Goal: Information Seeking & Learning: Understand process/instructions

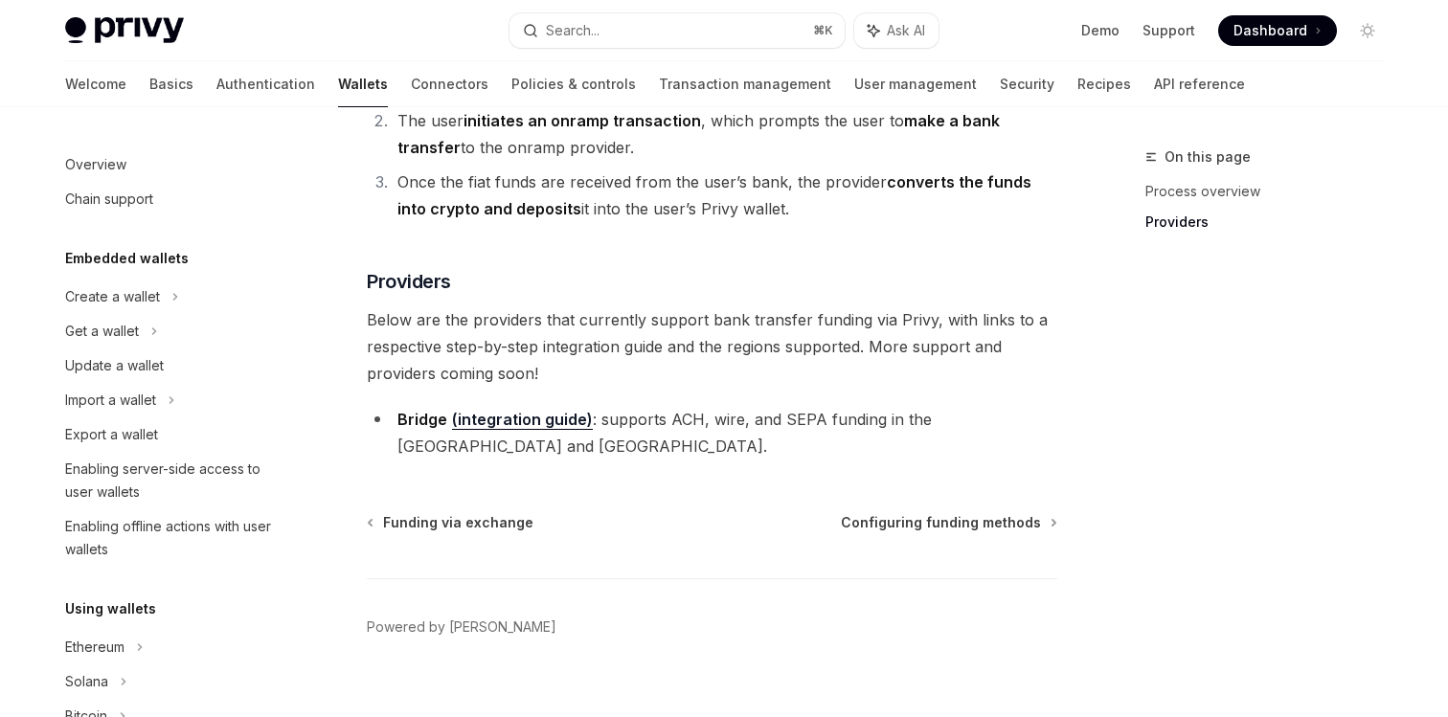
scroll to position [735, 0]
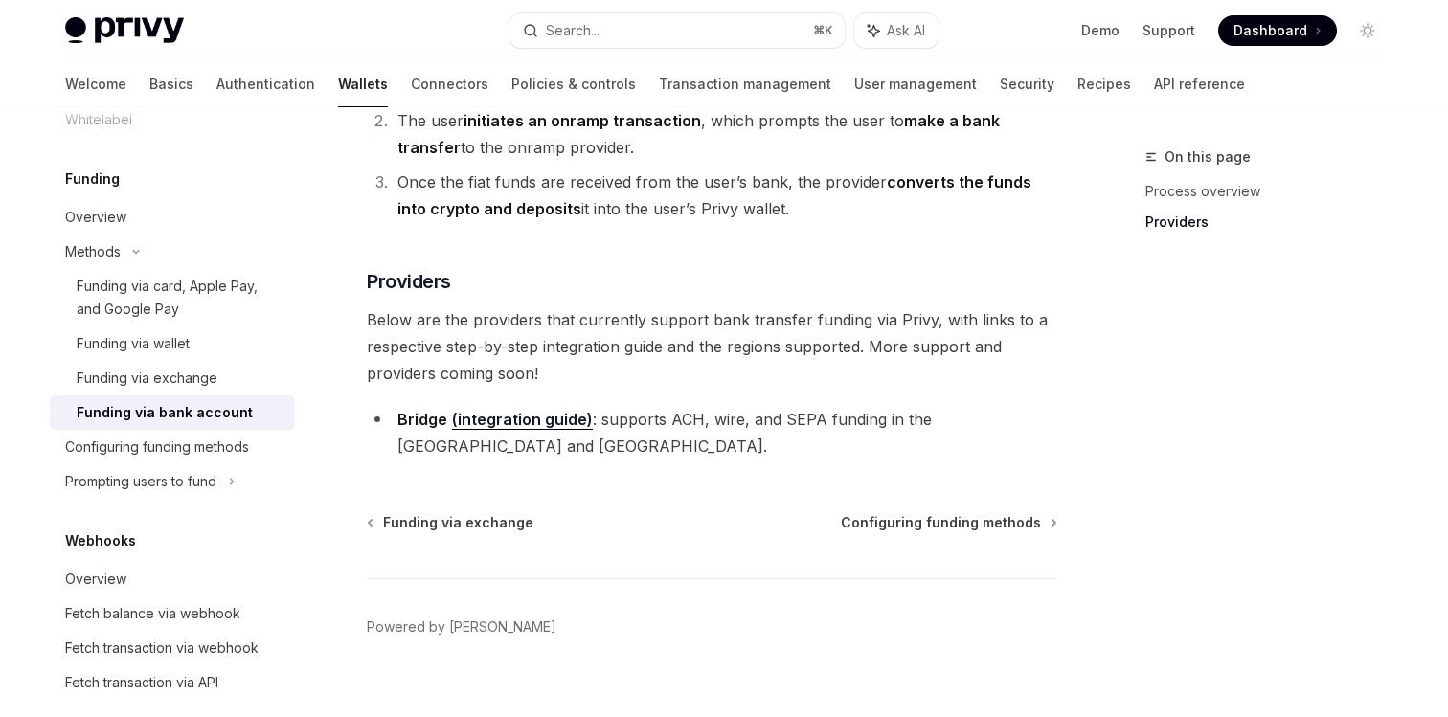
click at [525, 412] on link "(integration guide)" at bounding box center [522, 420] width 141 height 20
click at [508, 411] on link "(integration guide)" at bounding box center [522, 420] width 141 height 20
type textarea "*"
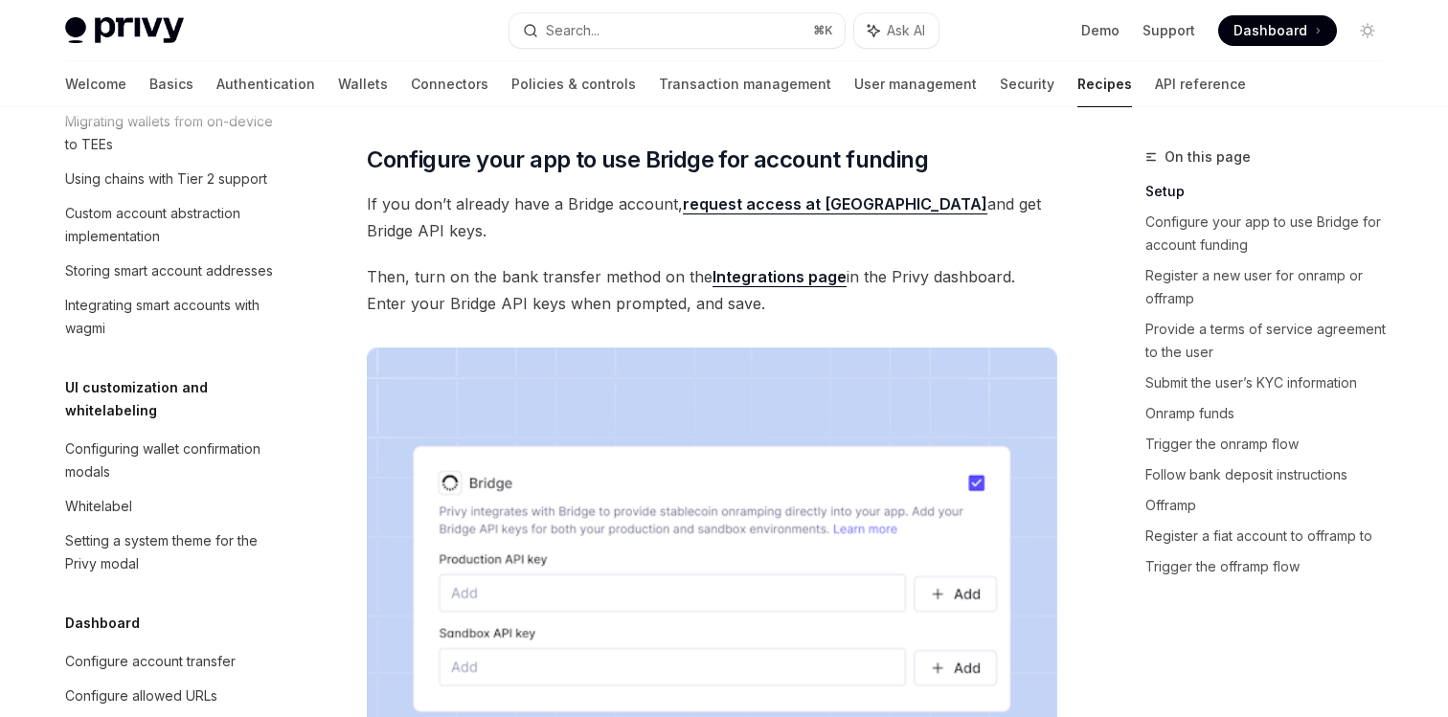
scroll to position [511, 0]
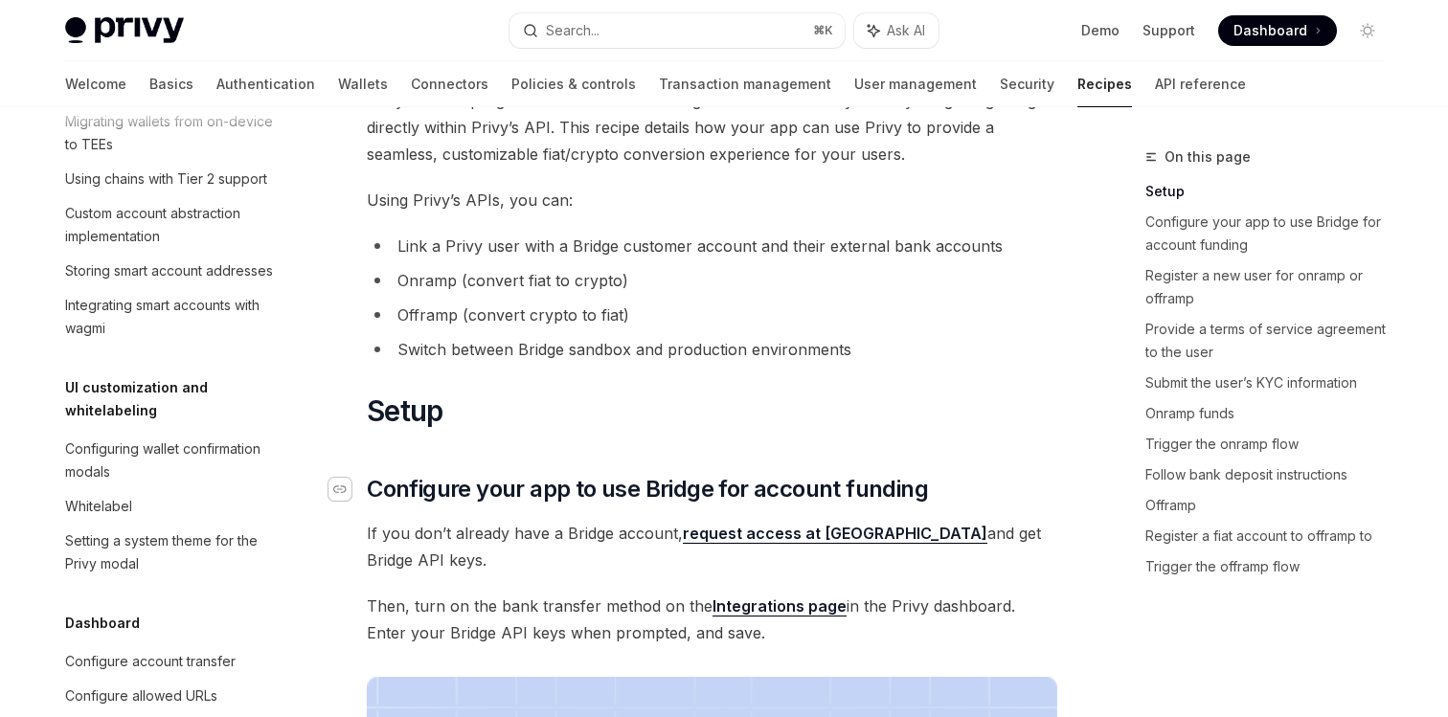
click at [344, 495] on icon "Navigate to header" at bounding box center [339, 489] width 13 height 11
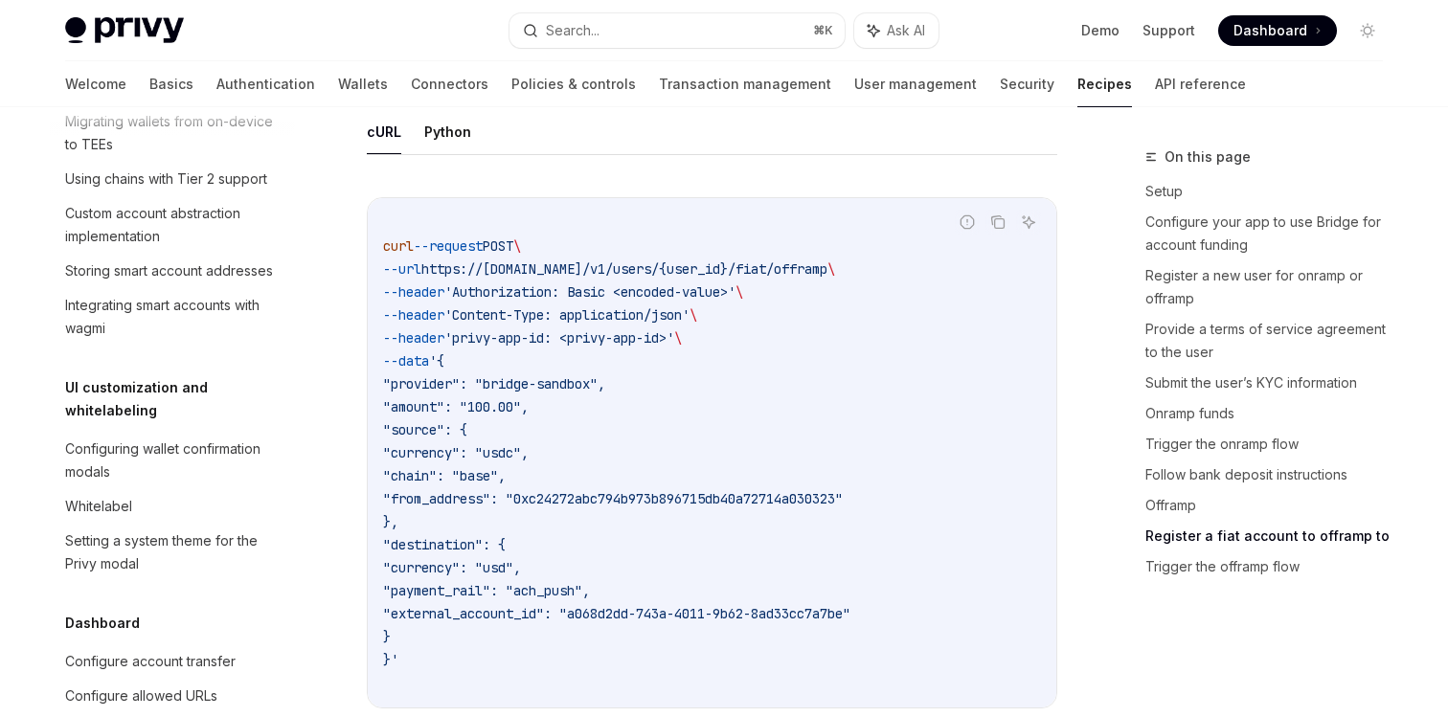
scroll to position [6686, 0]
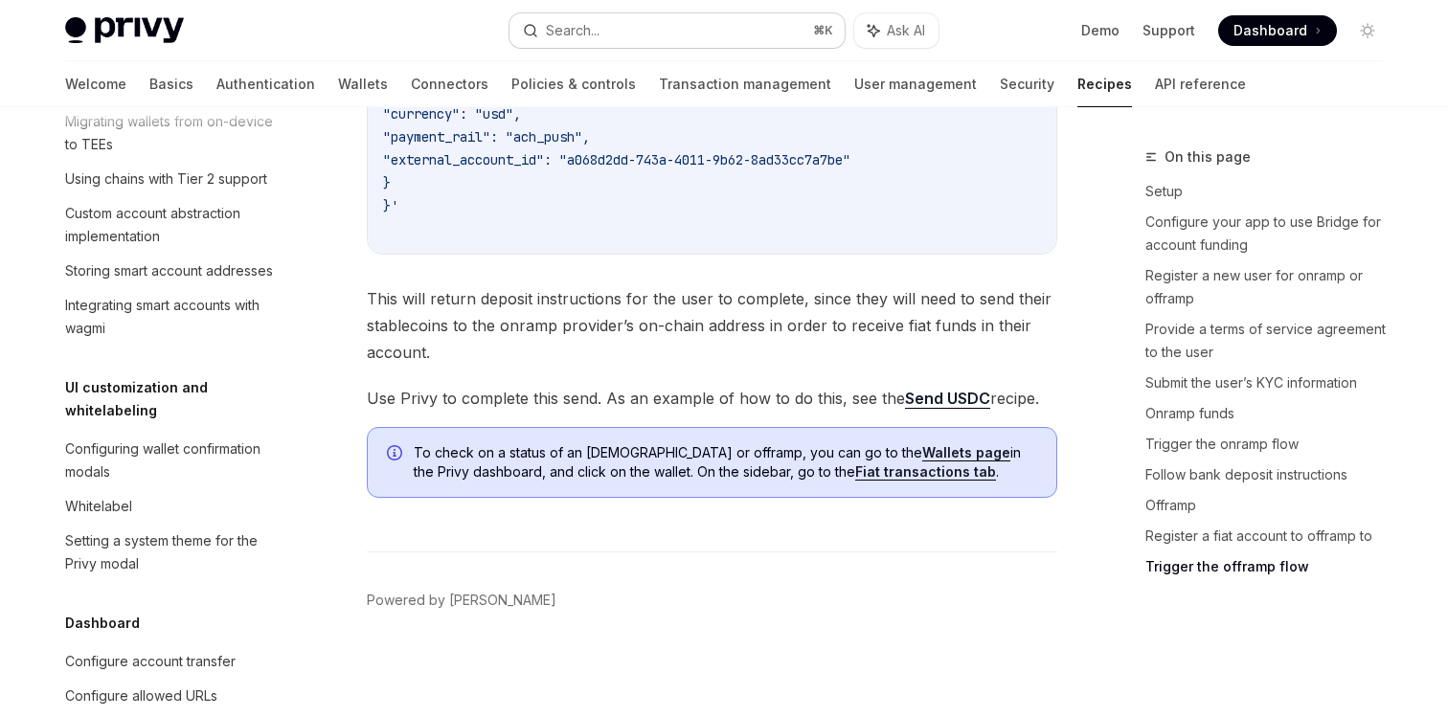
click at [574, 42] on button "Search... ⌘ K" at bounding box center [677, 30] width 335 height 34
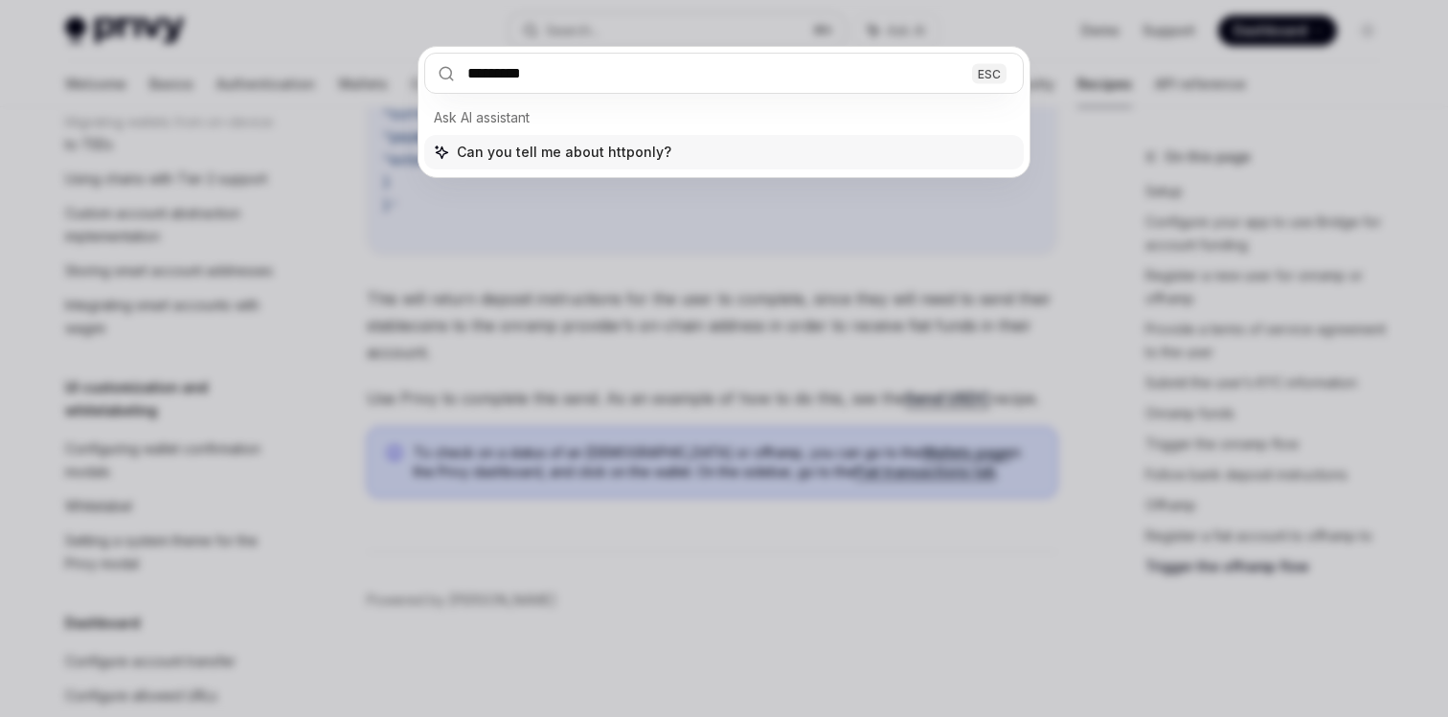
type input "********"
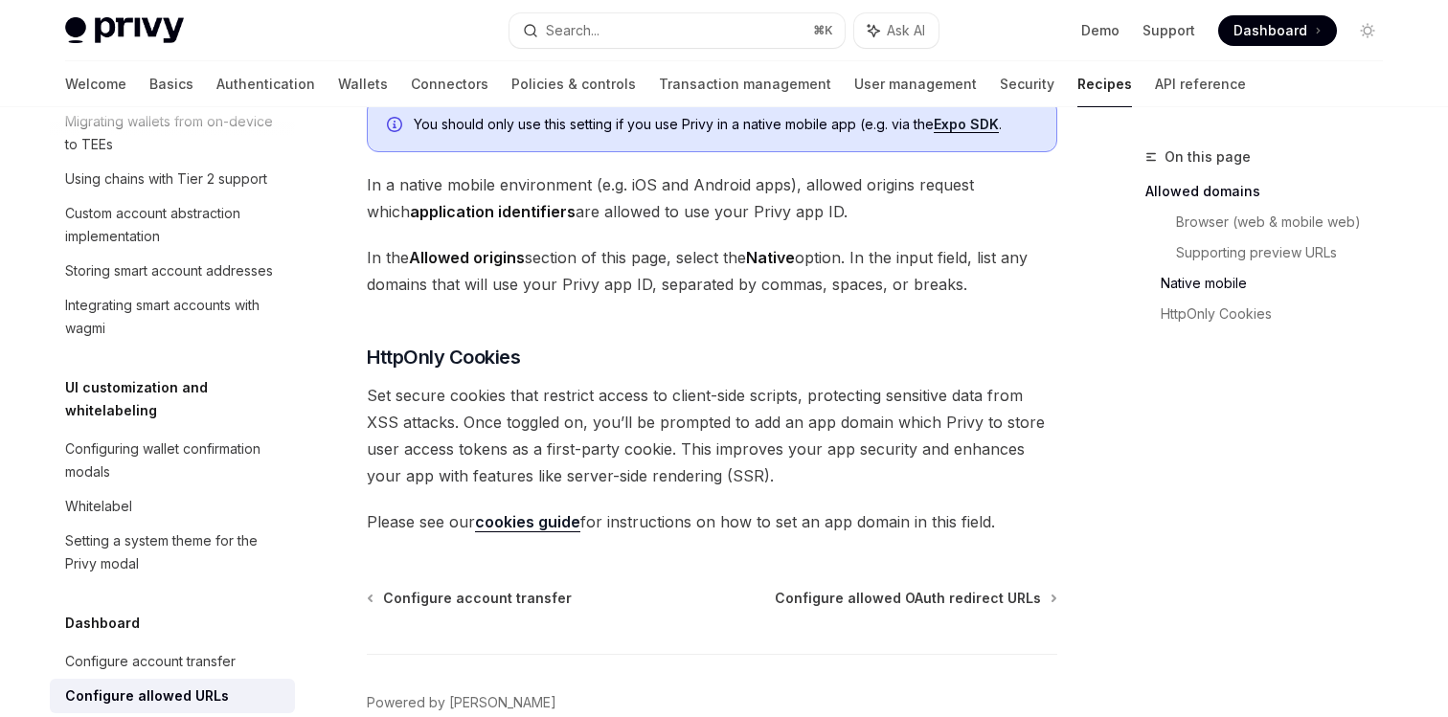
scroll to position [2019, 0]
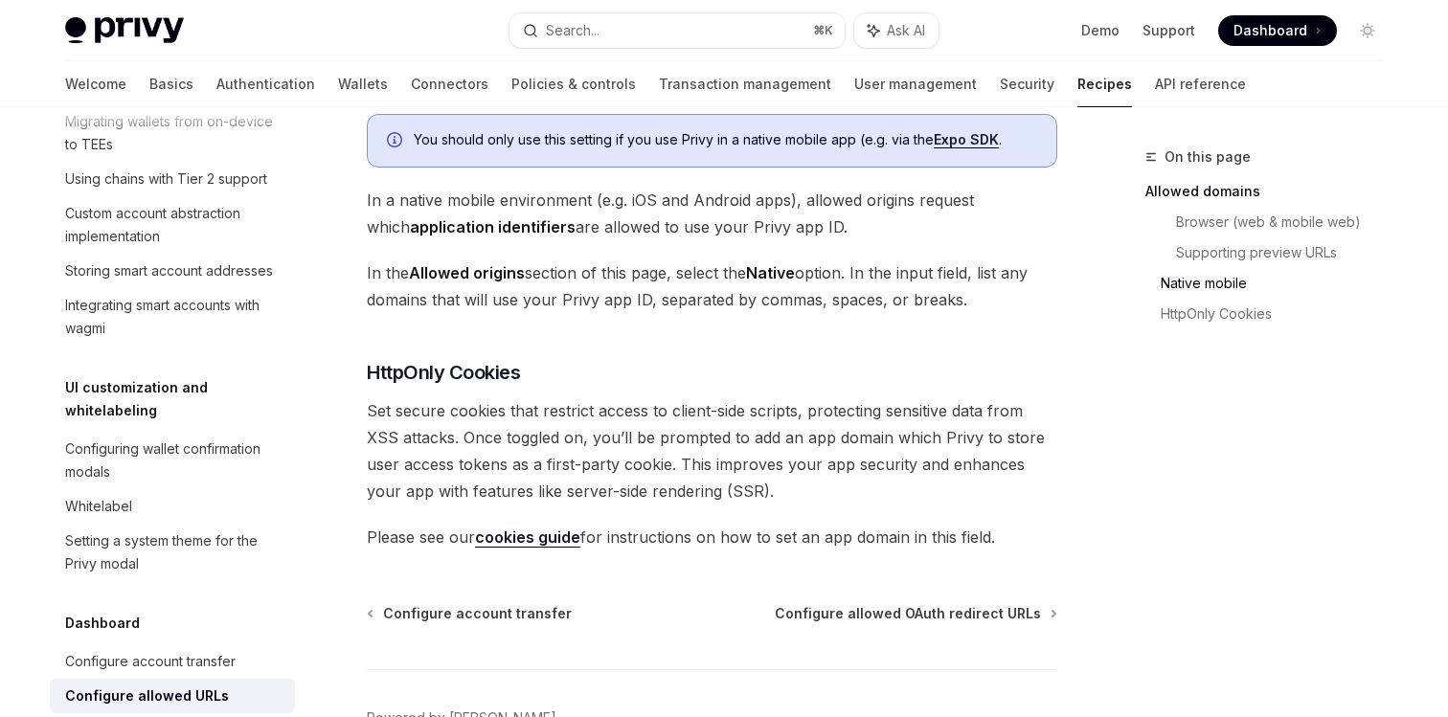
click at [508, 524] on span "Please see our cookies guide for instructions on how to set an app domain in th…" at bounding box center [712, 537] width 691 height 27
click at [508, 528] on link "cookies guide" at bounding box center [527, 538] width 105 height 20
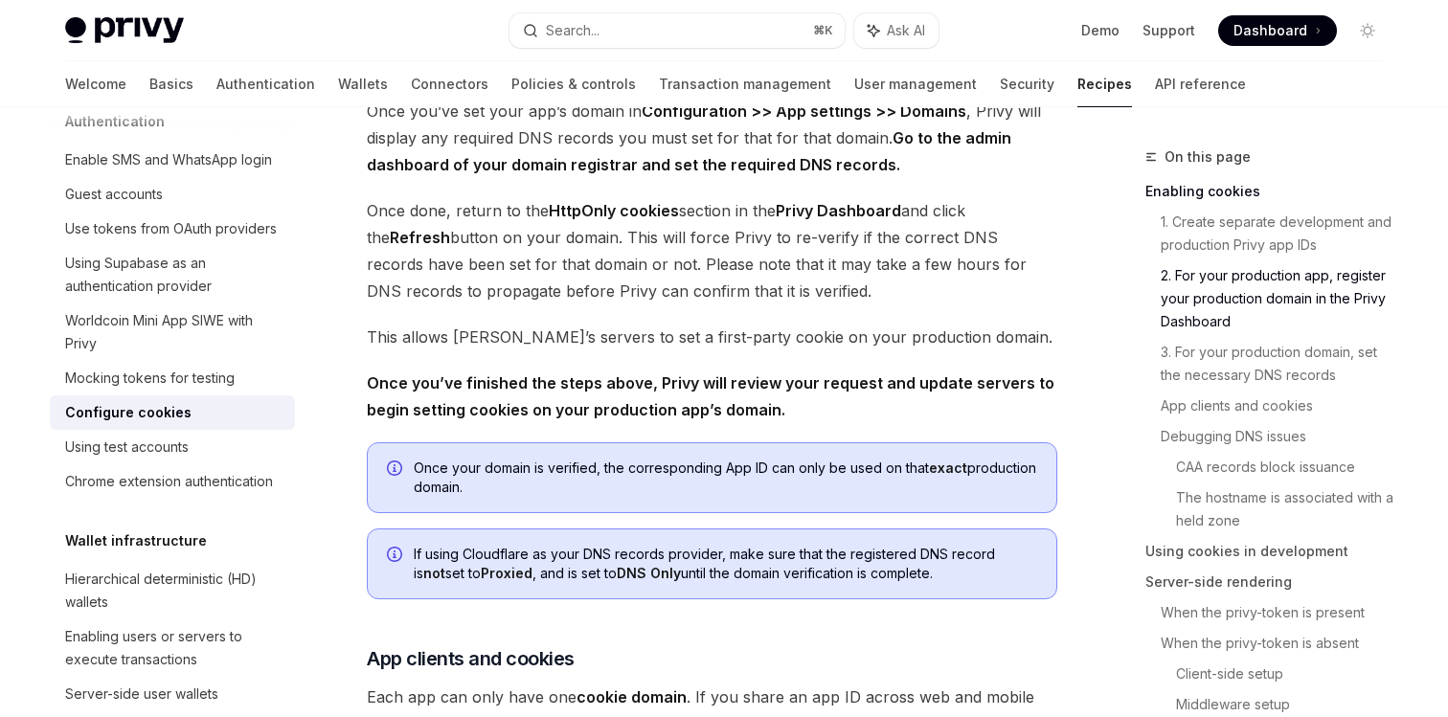
scroll to position [1109, 0]
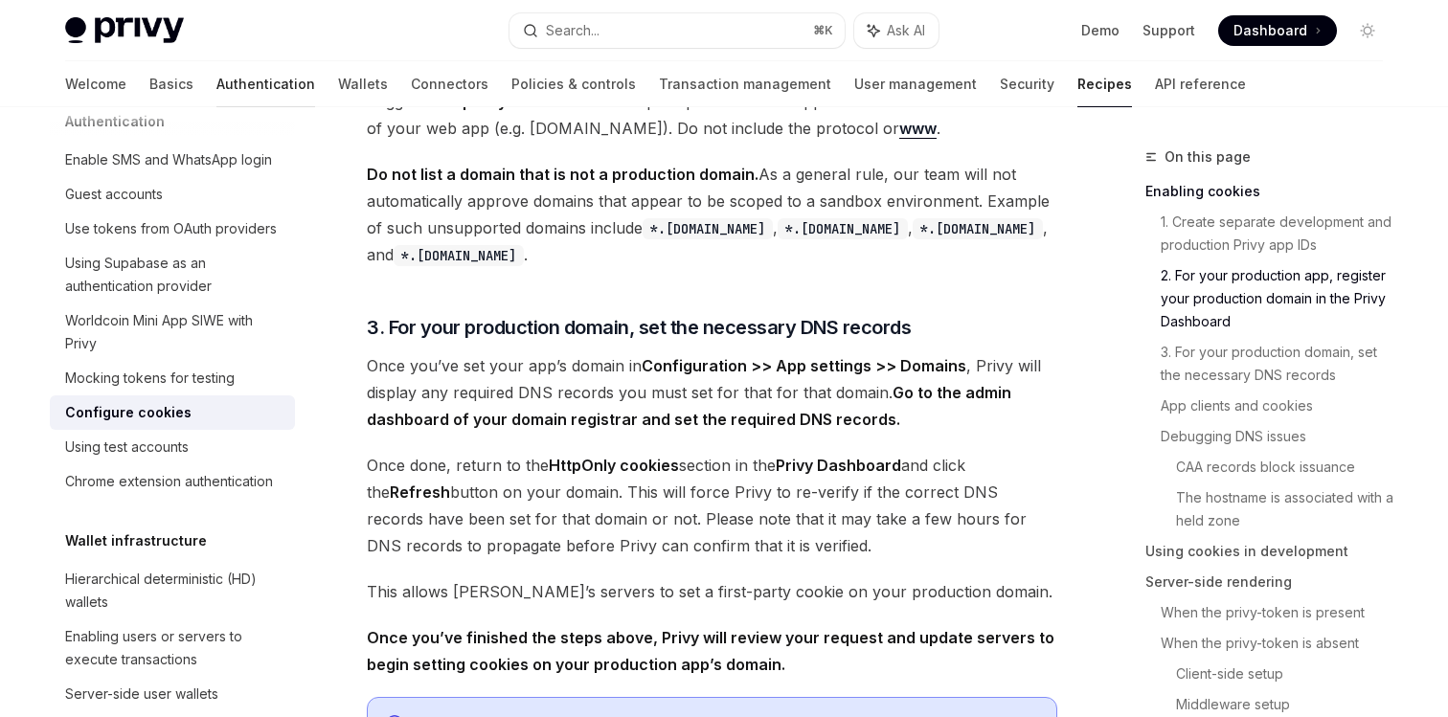
click at [216, 81] on link "Authentication" at bounding box center [265, 84] width 99 height 46
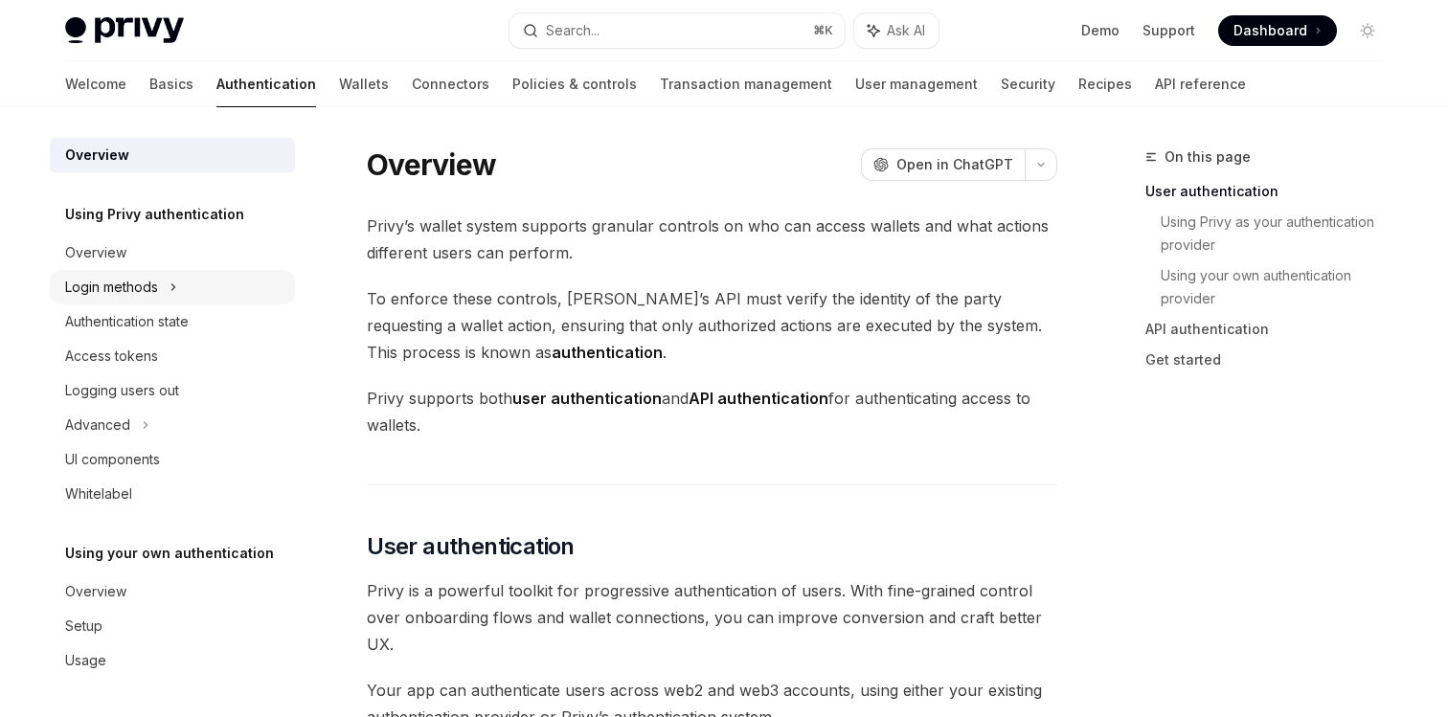
click at [171, 291] on icon at bounding box center [174, 287] width 8 height 23
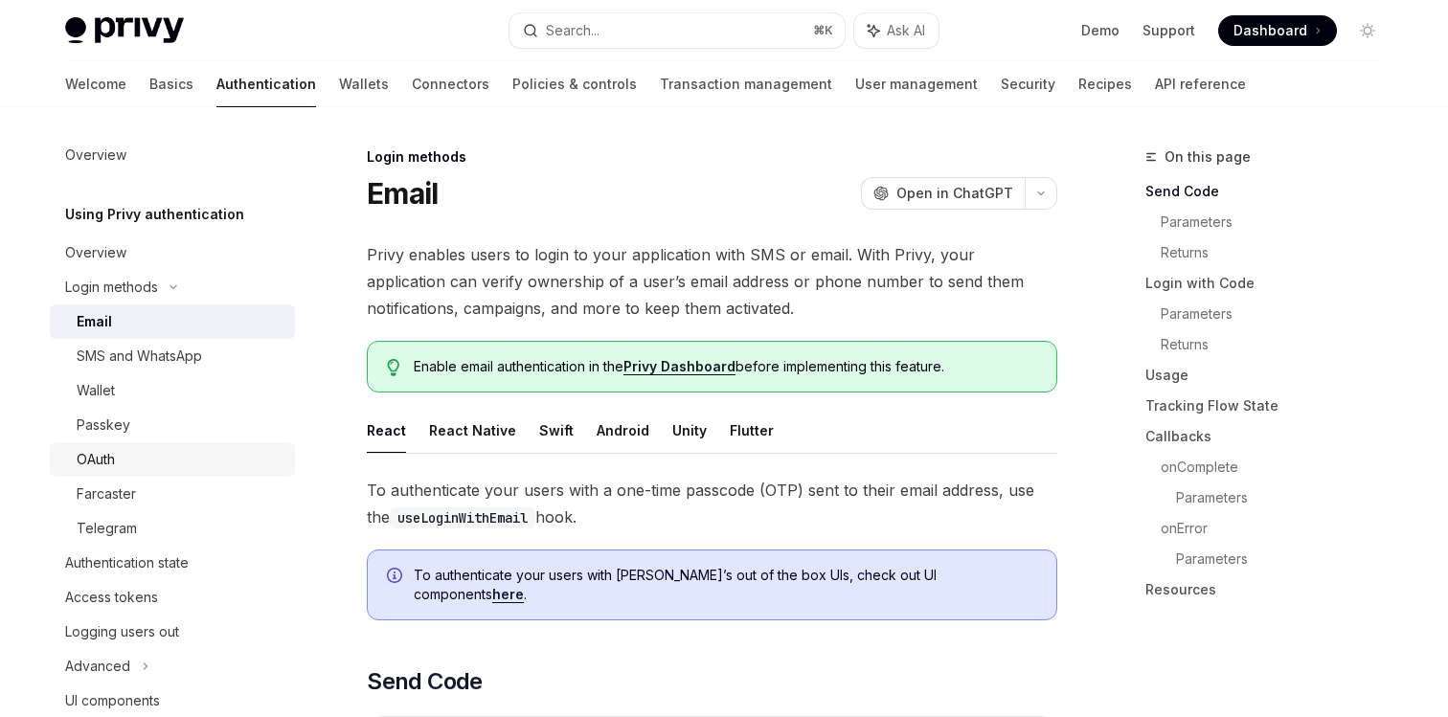
click at [111, 460] on div "OAuth" at bounding box center [96, 459] width 38 height 23
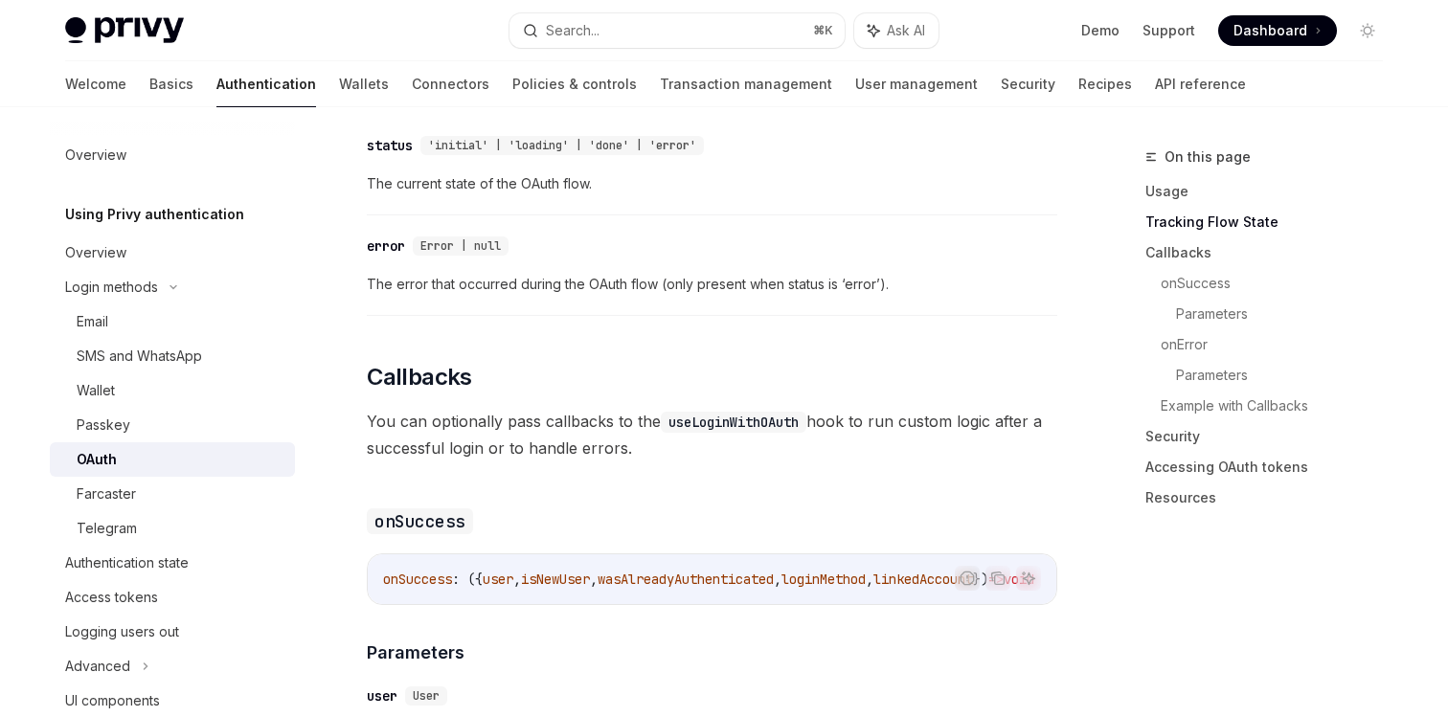
scroll to position [1488, 0]
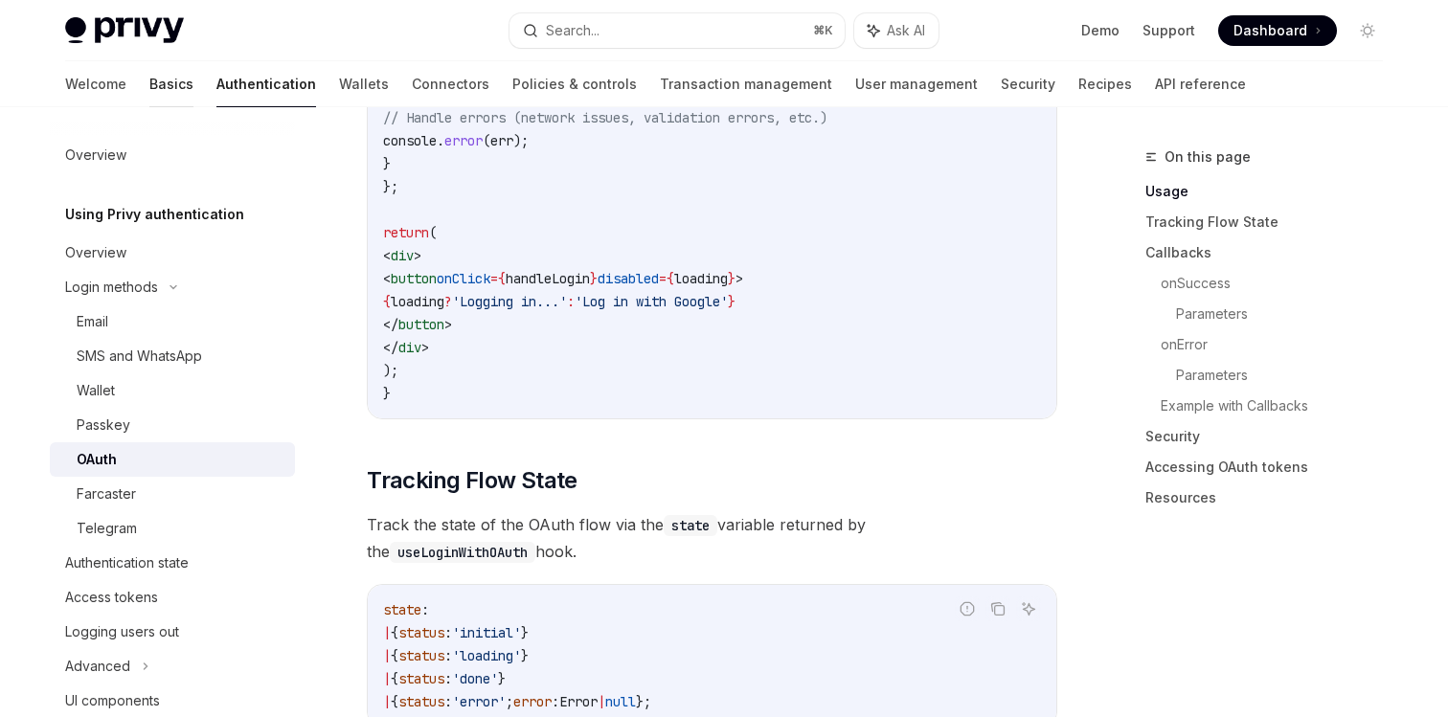
click at [149, 90] on link "Basics" at bounding box center [171, 84] width 44 height 46
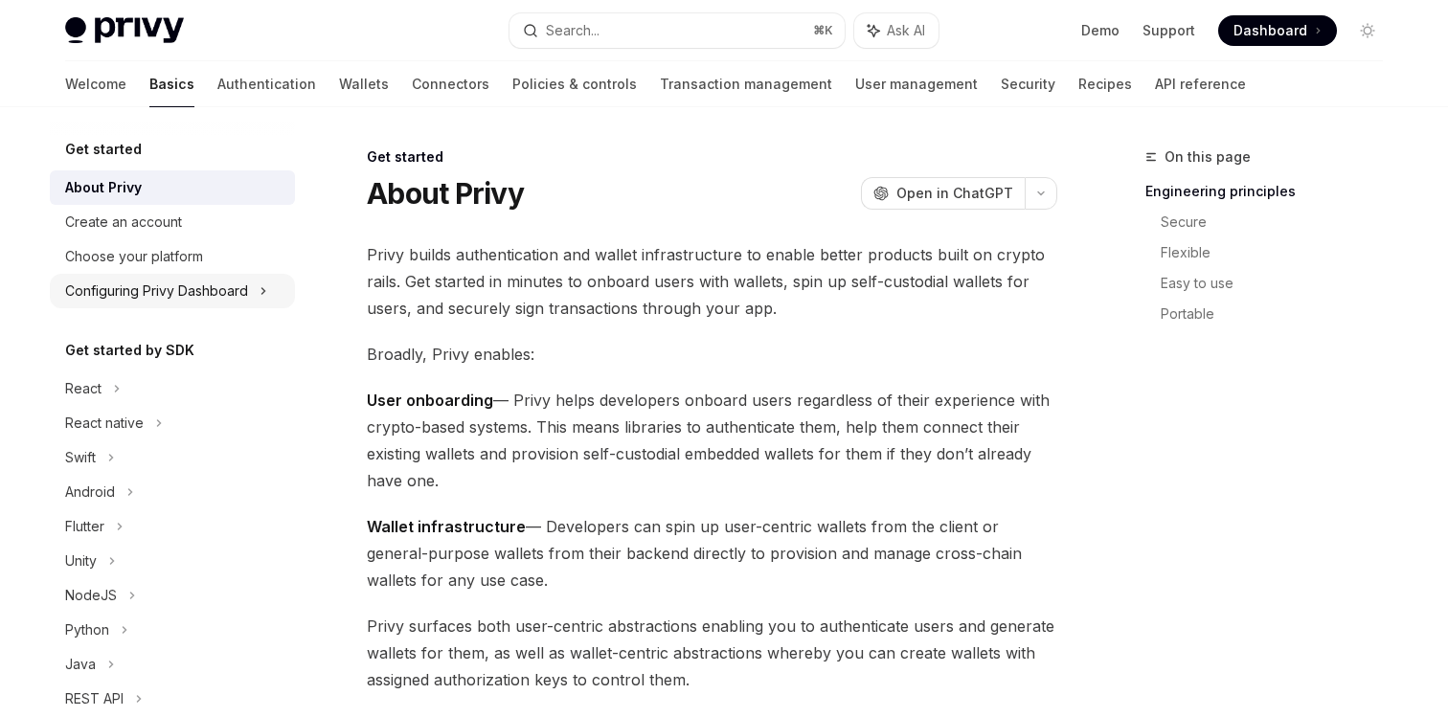
click at [203, 295] on div "Configuring Privy Dashboard" at bounding box center [156, 291] width 183 height 23
type textarea "*"
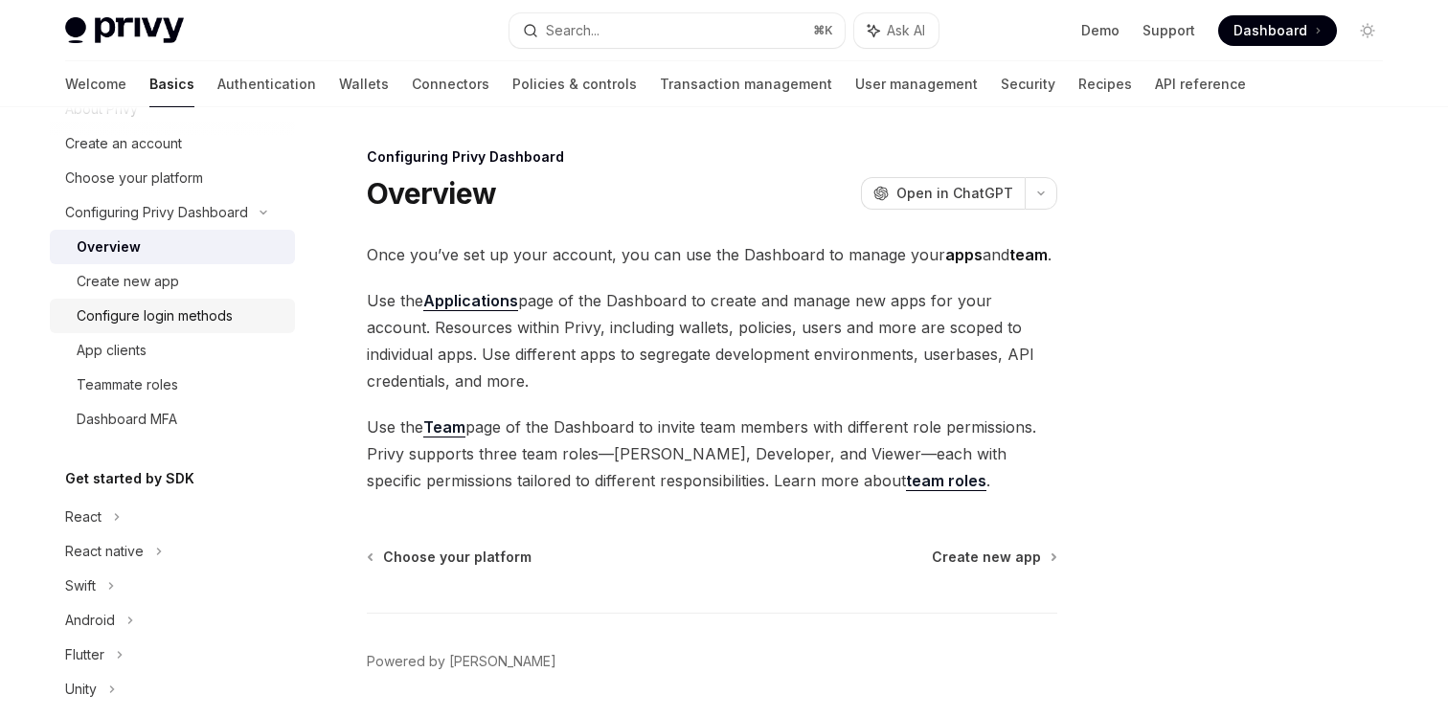
scroll to position [219, 0]
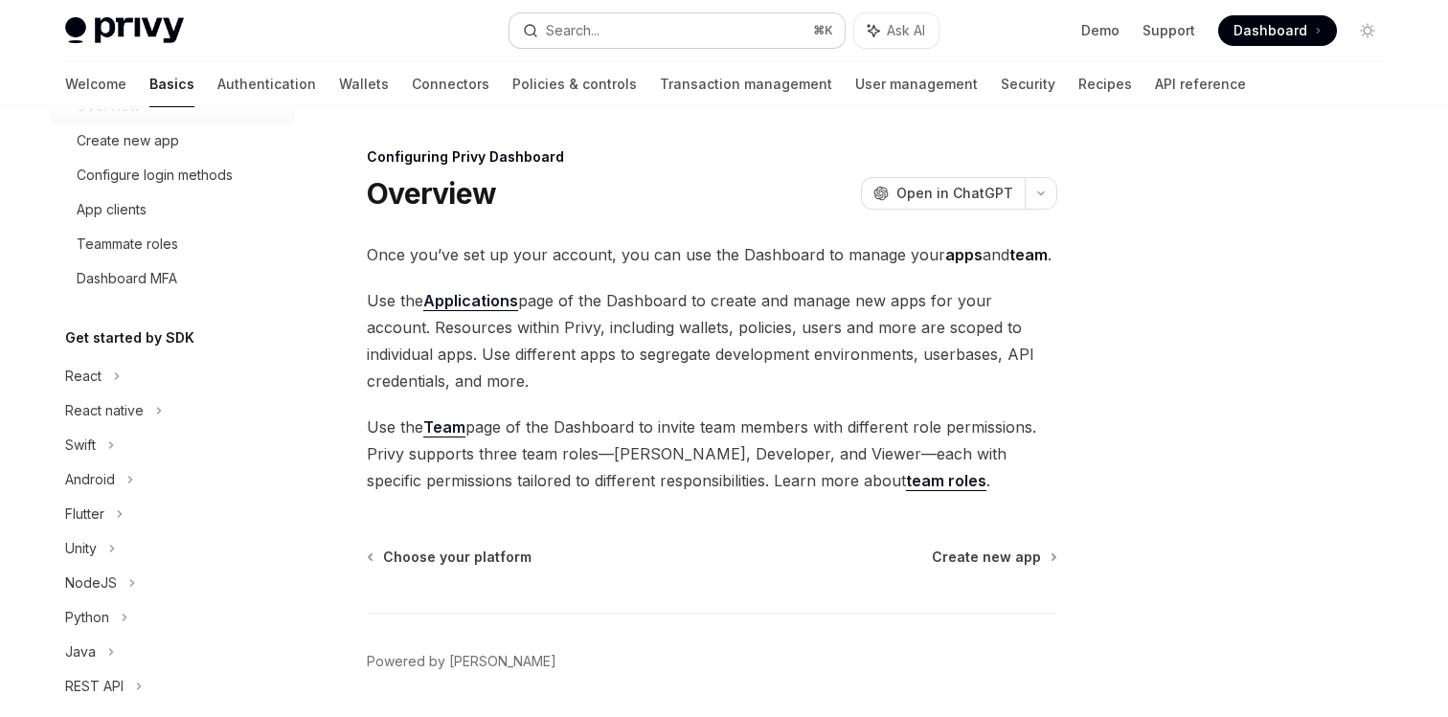
click at [565, 33] on div "Search..." at bounding box center [573, 30] width 54 height 23
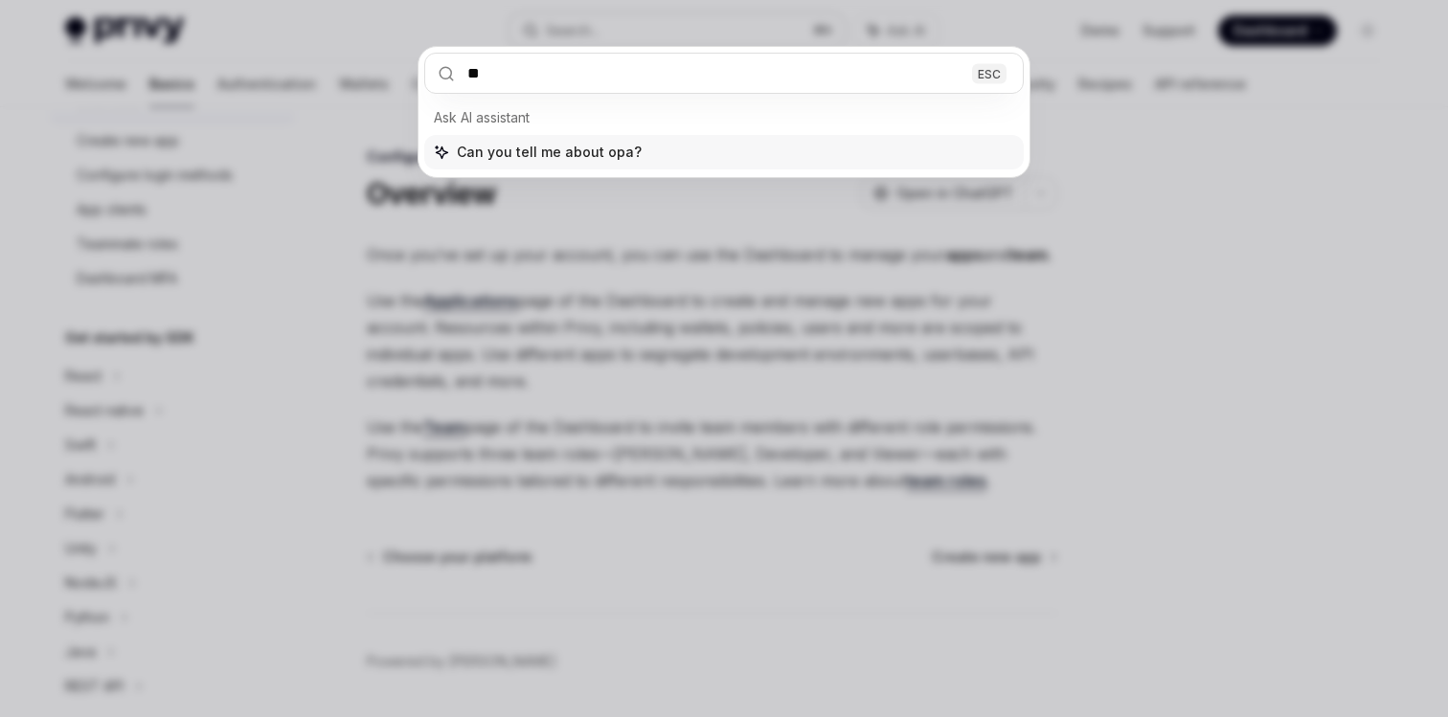
type input "*"
type input "*****"
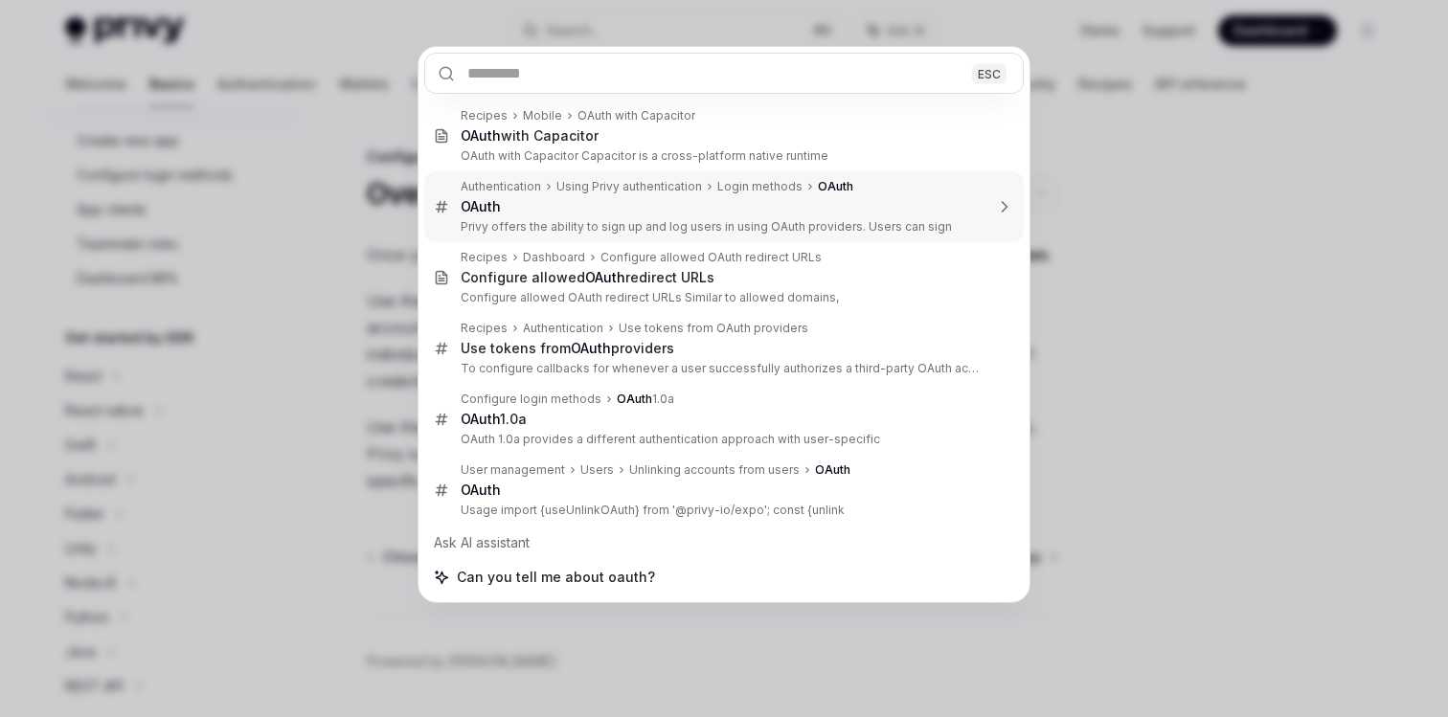
type textarea "*"
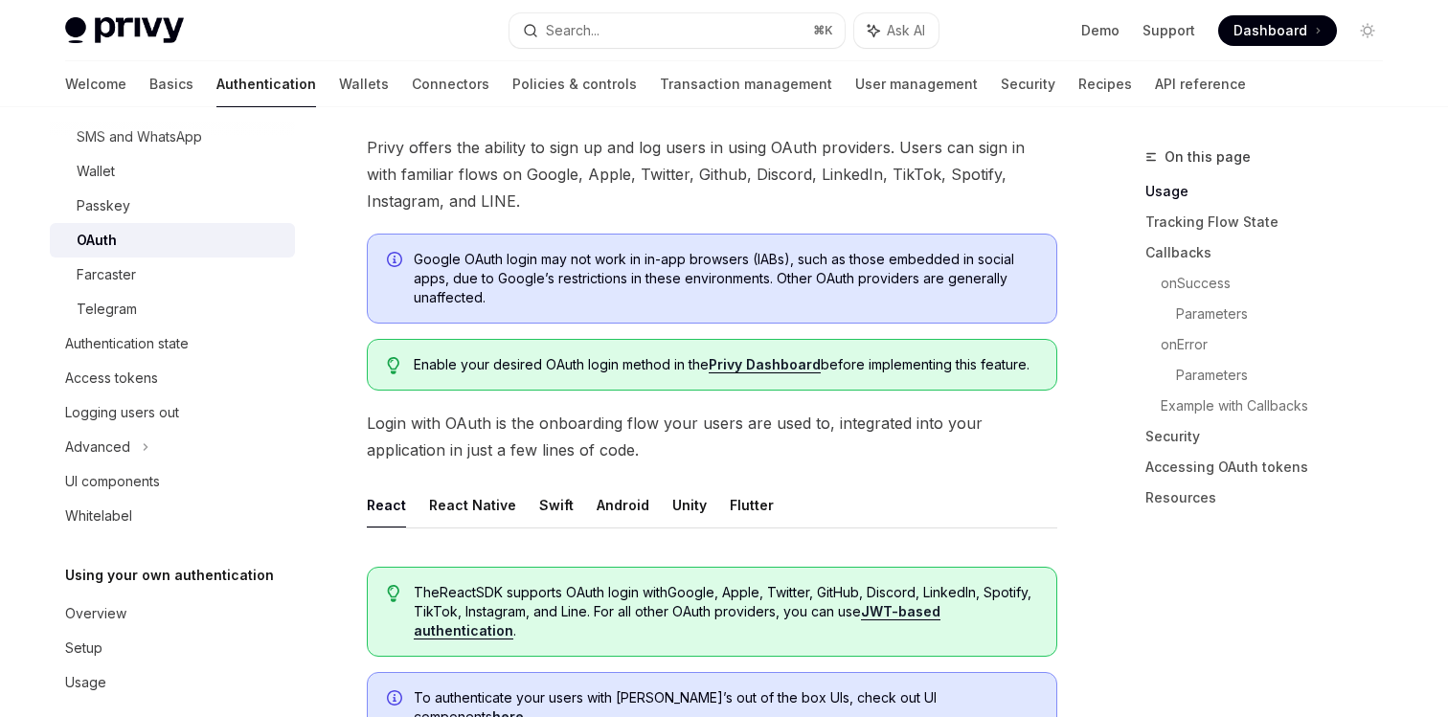
scroll to position [174, 0]
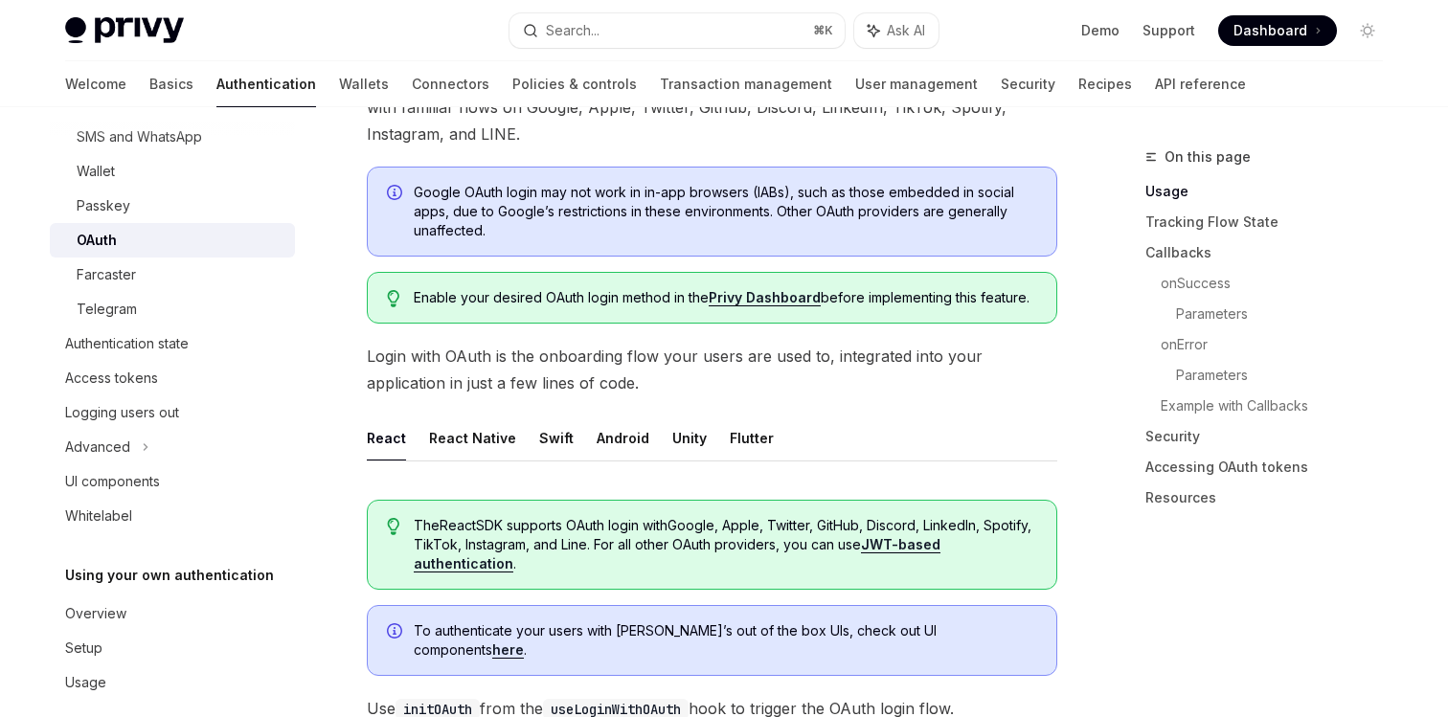
click at [766, 294] on link "Privy Dashboard" at bounding box center [765, 297] width 112 height 17
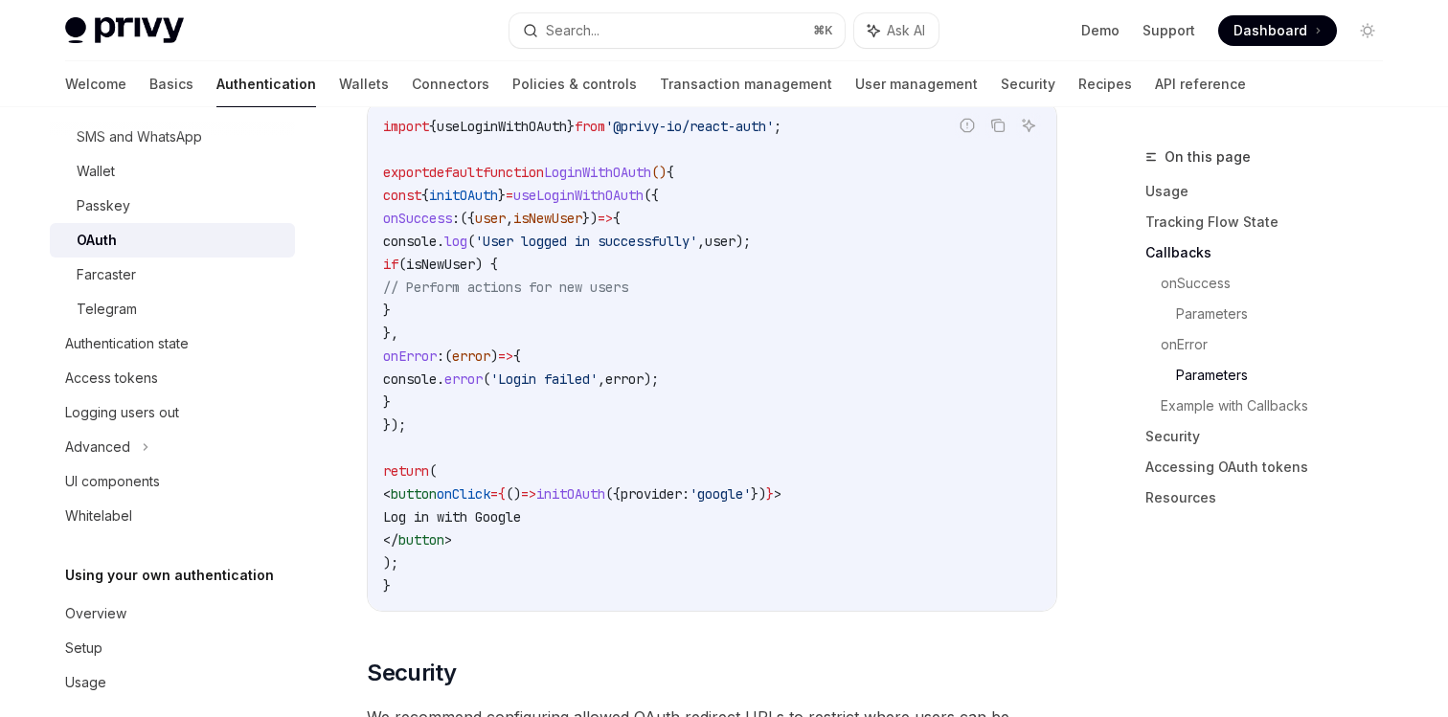
scroll to position [3681, 0]
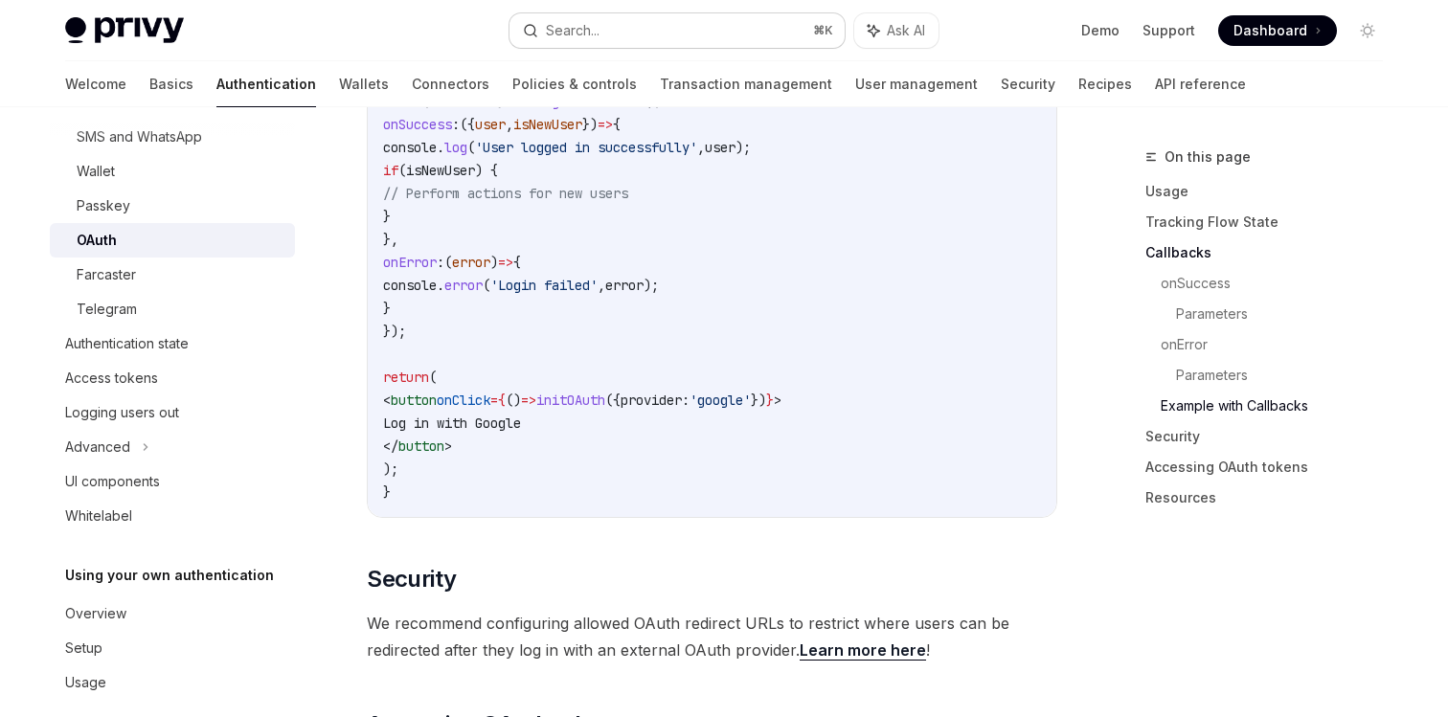
click at [642, 32] on button "Search... ⌘ K" at bounding box center [677, 30] width 335 height 34
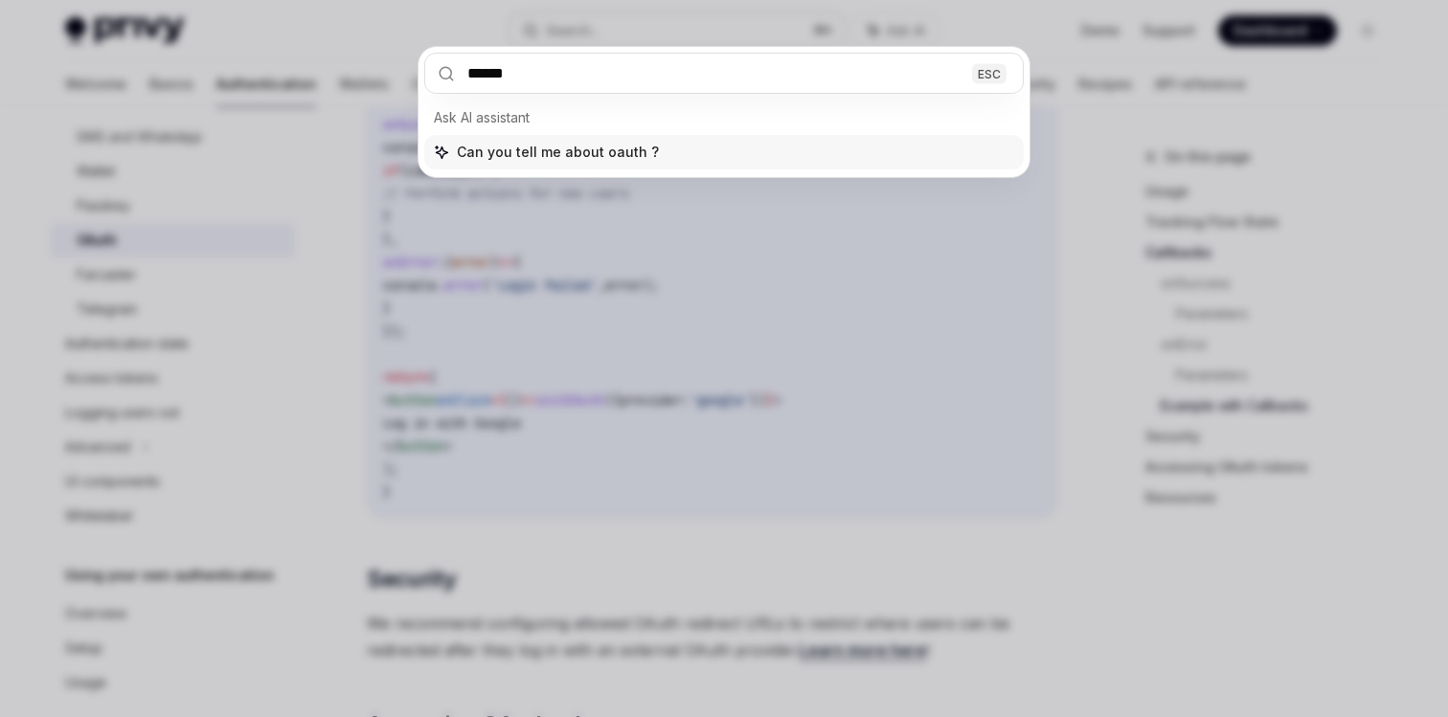
type input "*****"
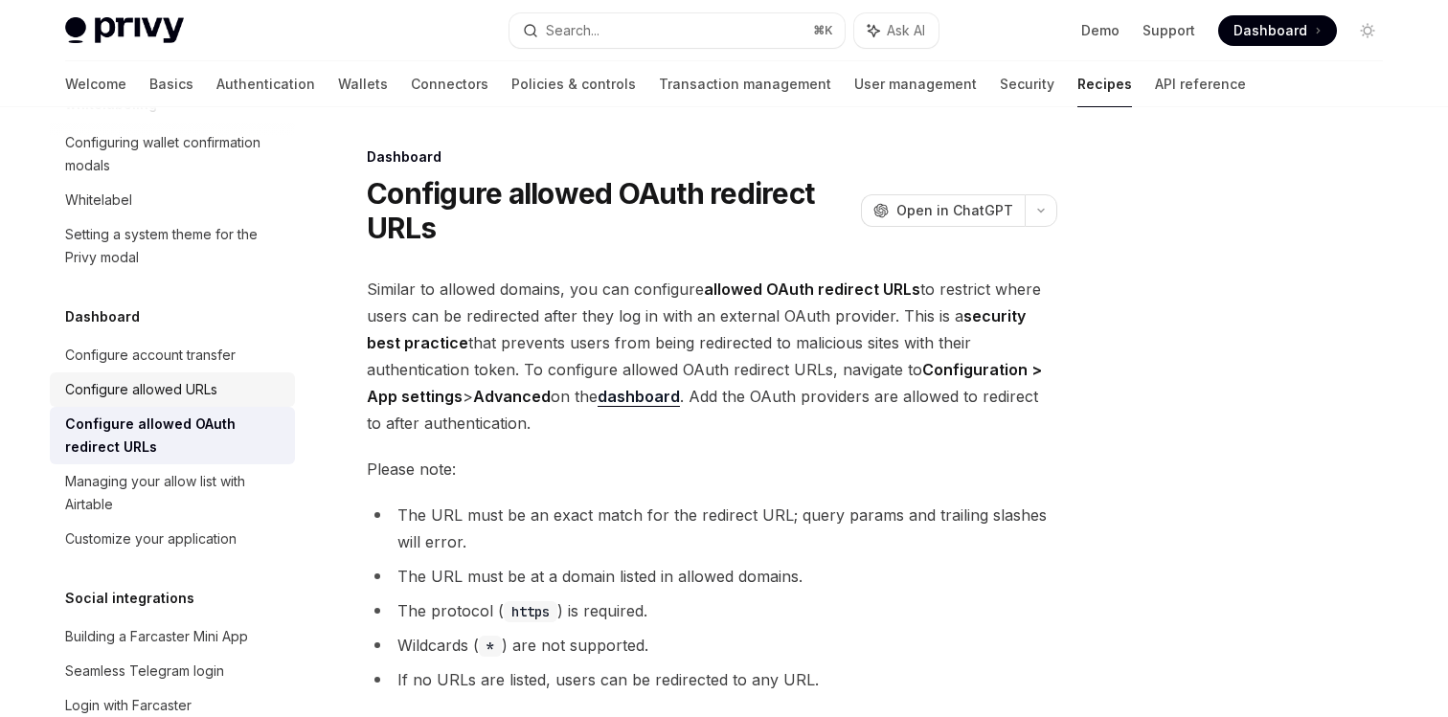
click at [200, 373] on link "Configure allowed URLs" at bounding box center [172, 390] width 245 height 34
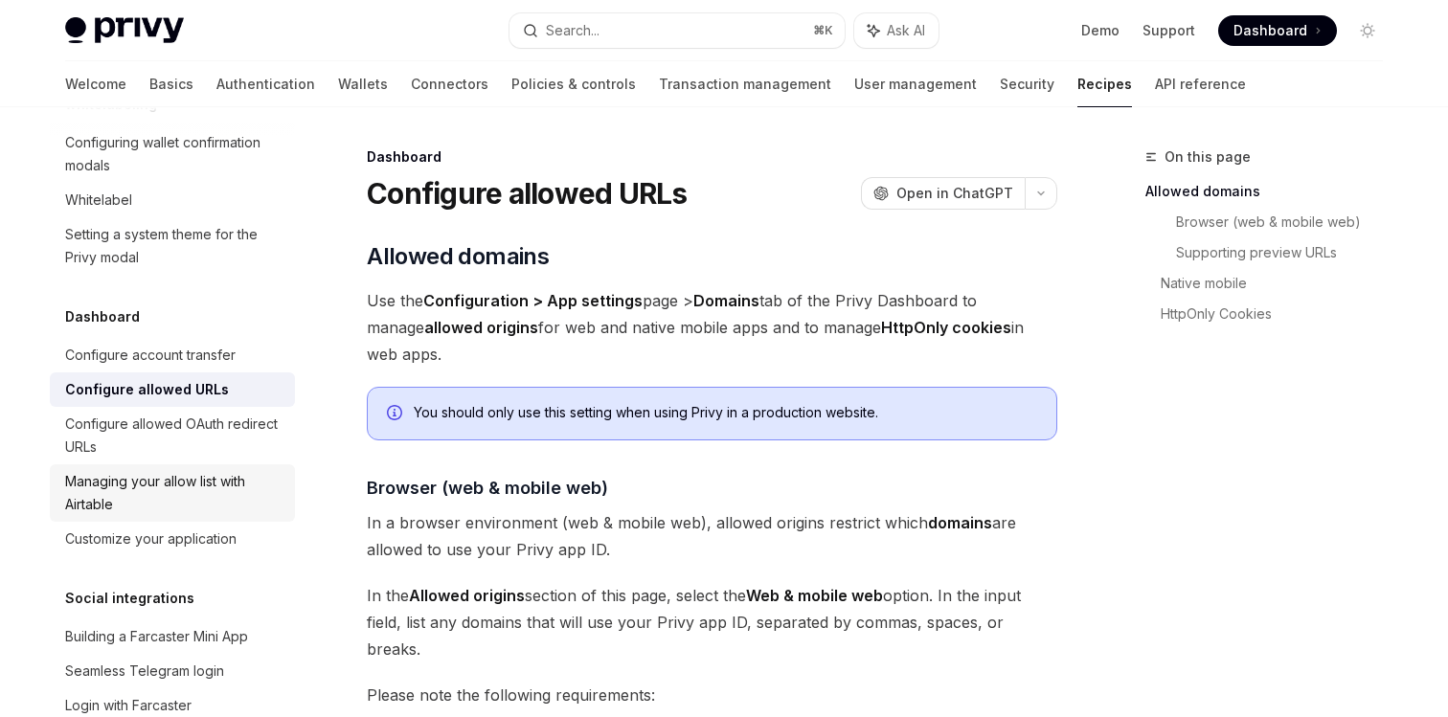
click at [199, 470] on div "Managing your allow list with Airtable" at bounding box center [174, 493] width 218 height 46
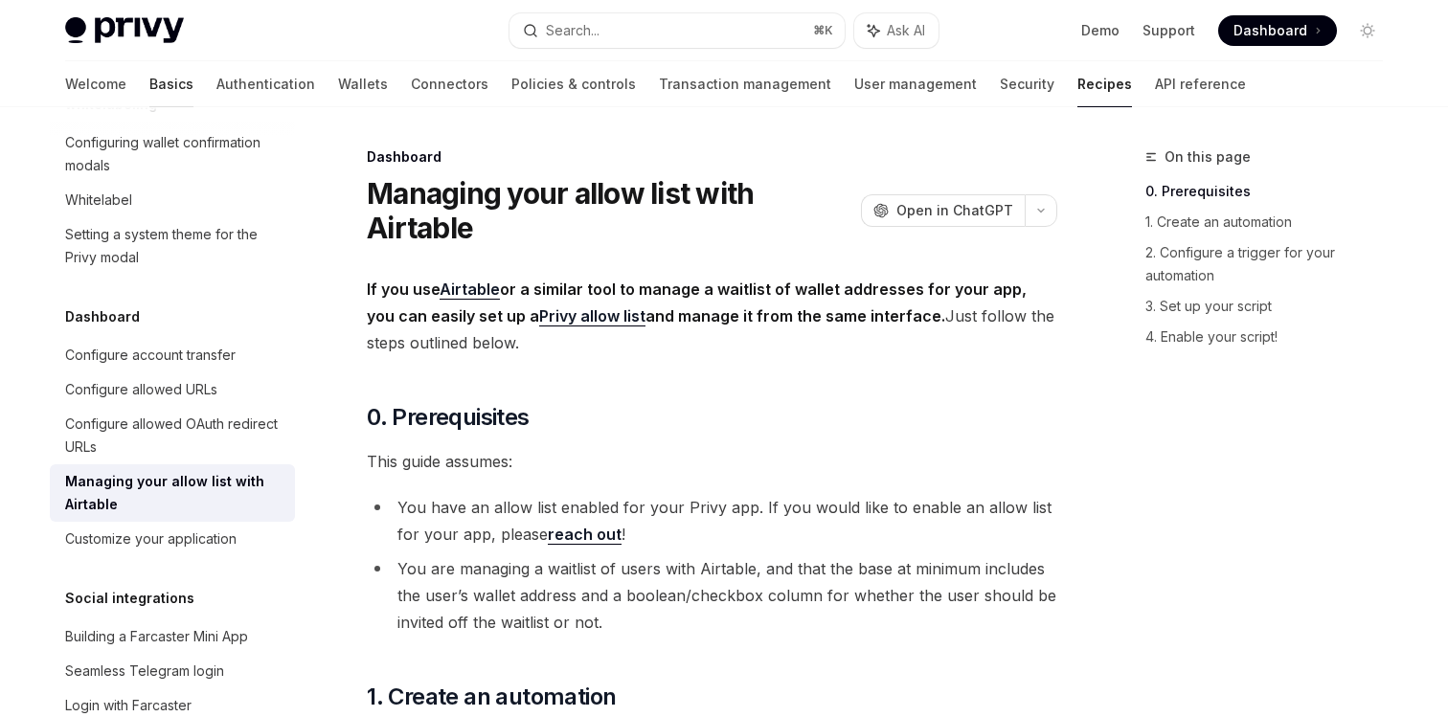
click at [149, 83] on link "Basics" at bounding box center [171, 84] width 44 height 46
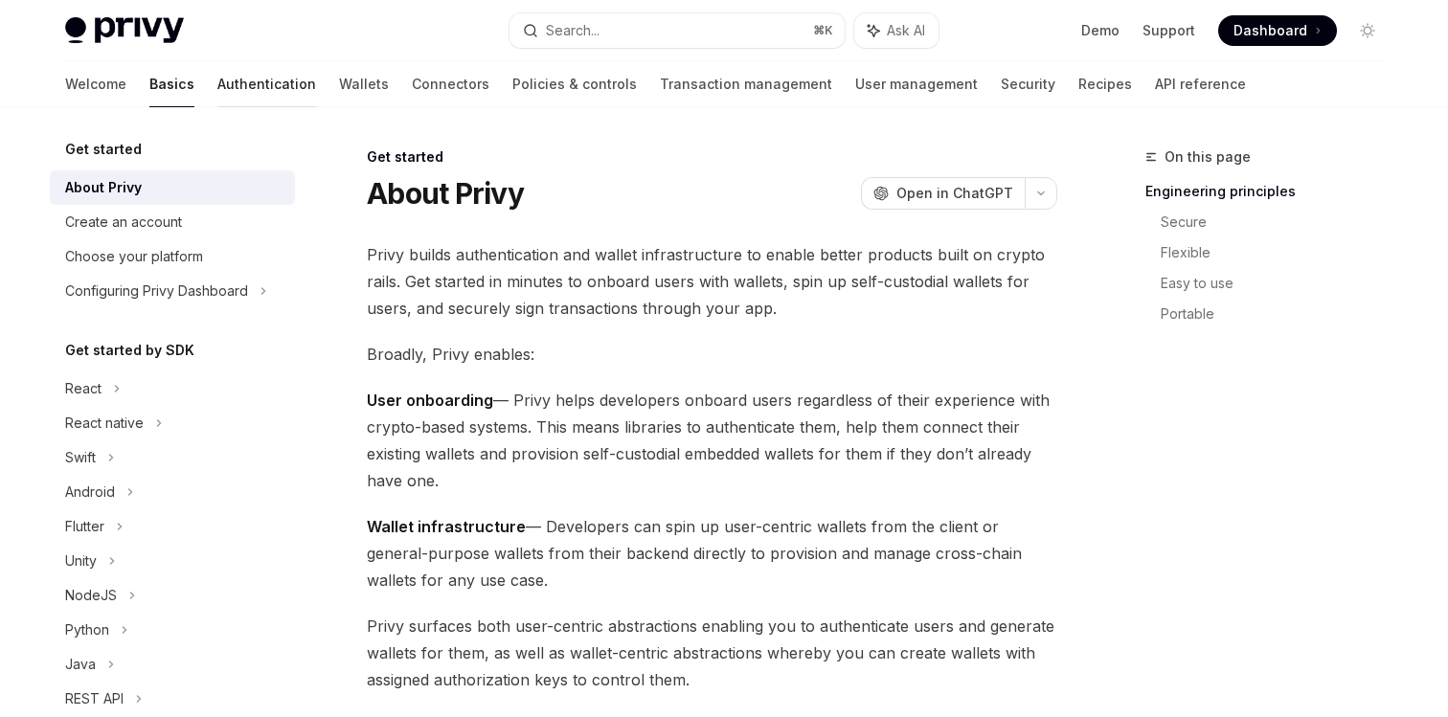
click at [217, 70] on link "Authentication" at bounding box center [266, 84] width 99 height 46
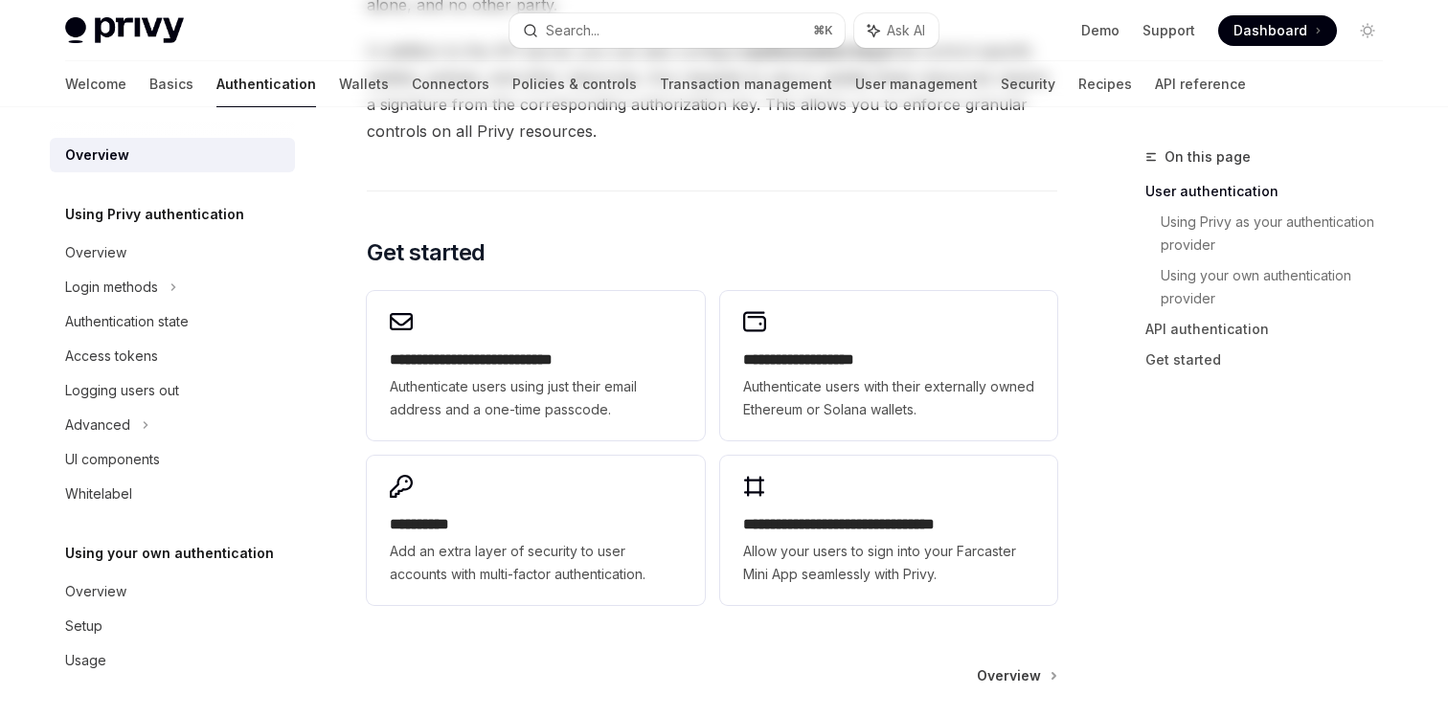
scroll to position [1687, 0]
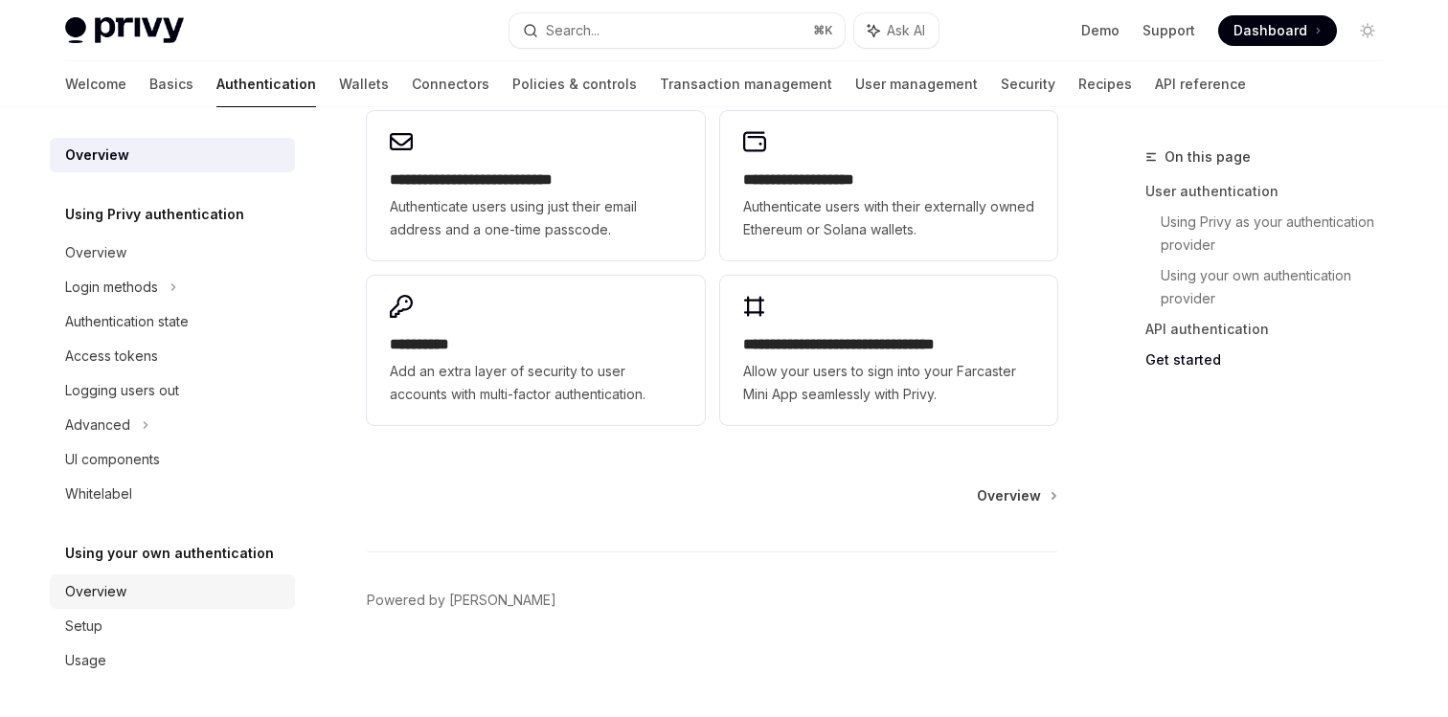
click at [129, 592] on div "Overview" at bounding box center [174, 591] width 218 height 23
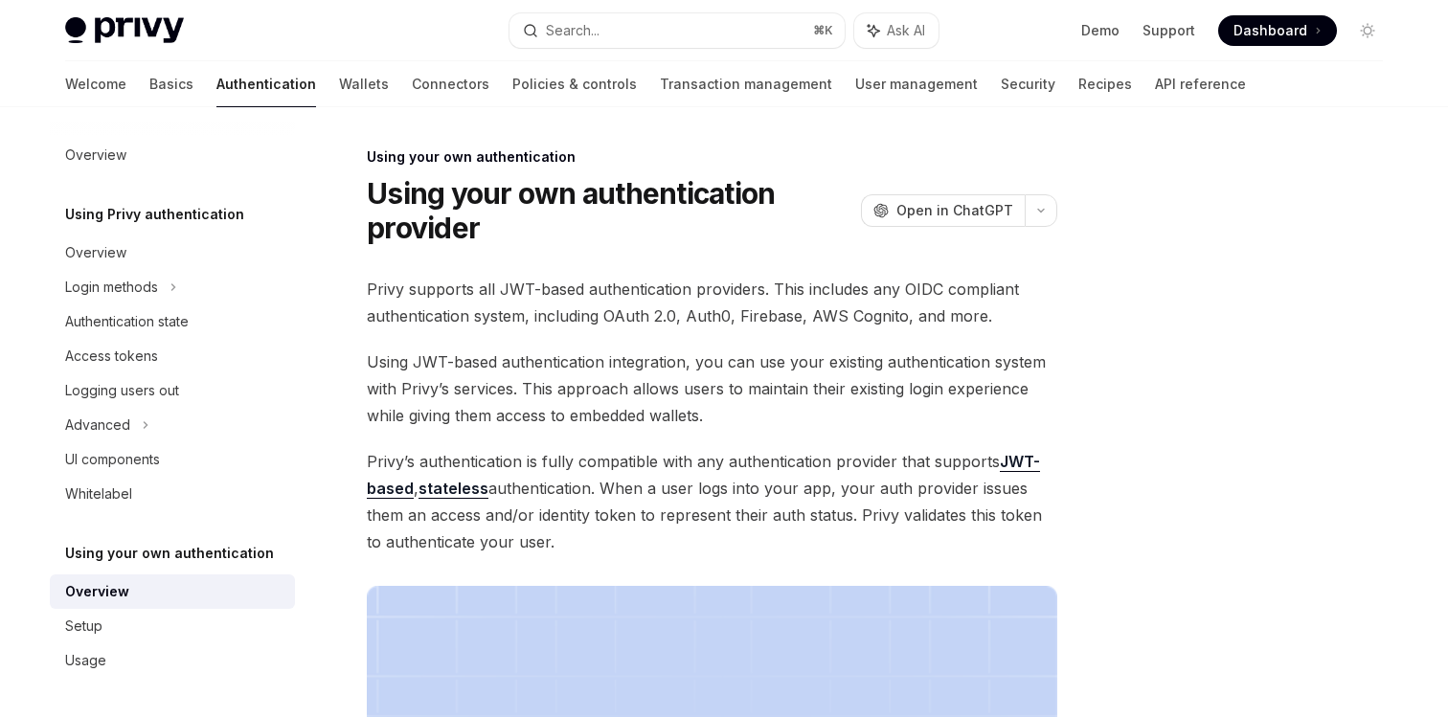
scroll to position [647, 0]
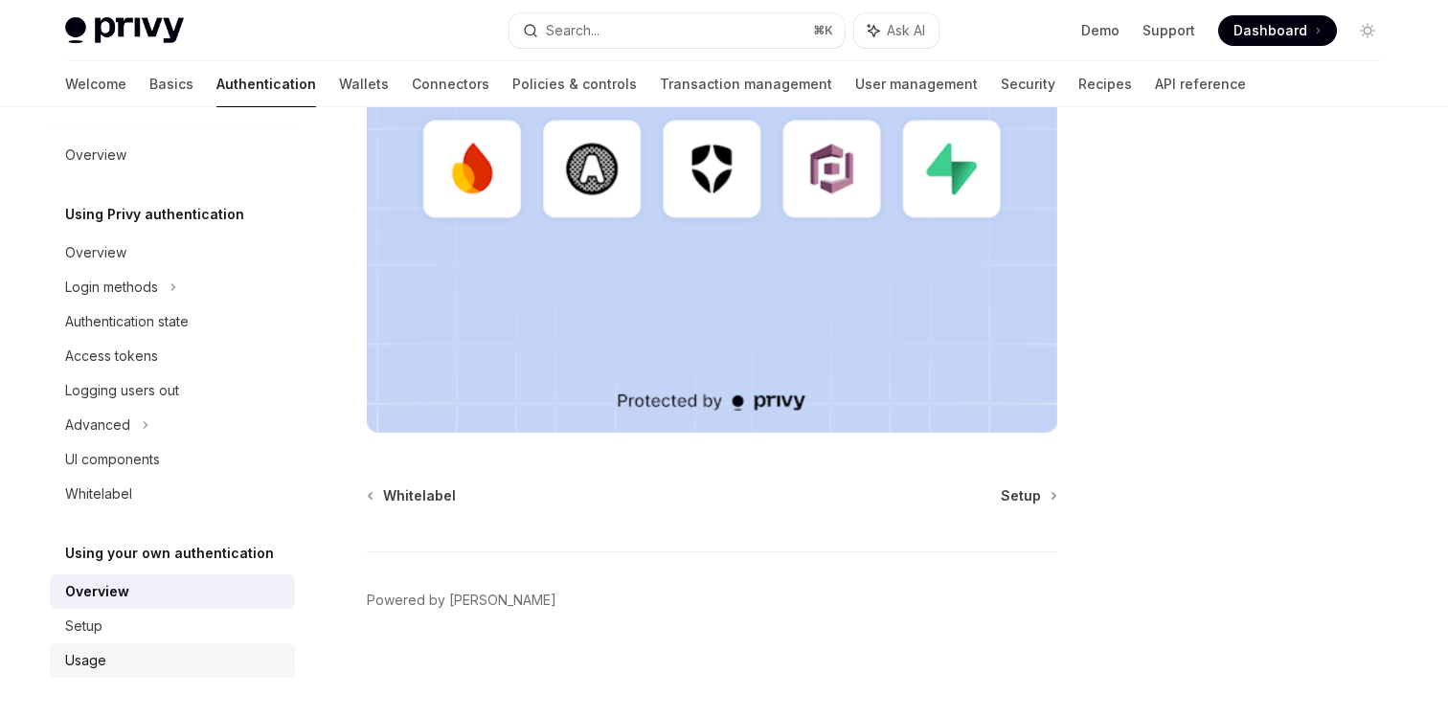
click at [115, 647] on link "Usage" at bounding box center [172, 661] width 245 height 34
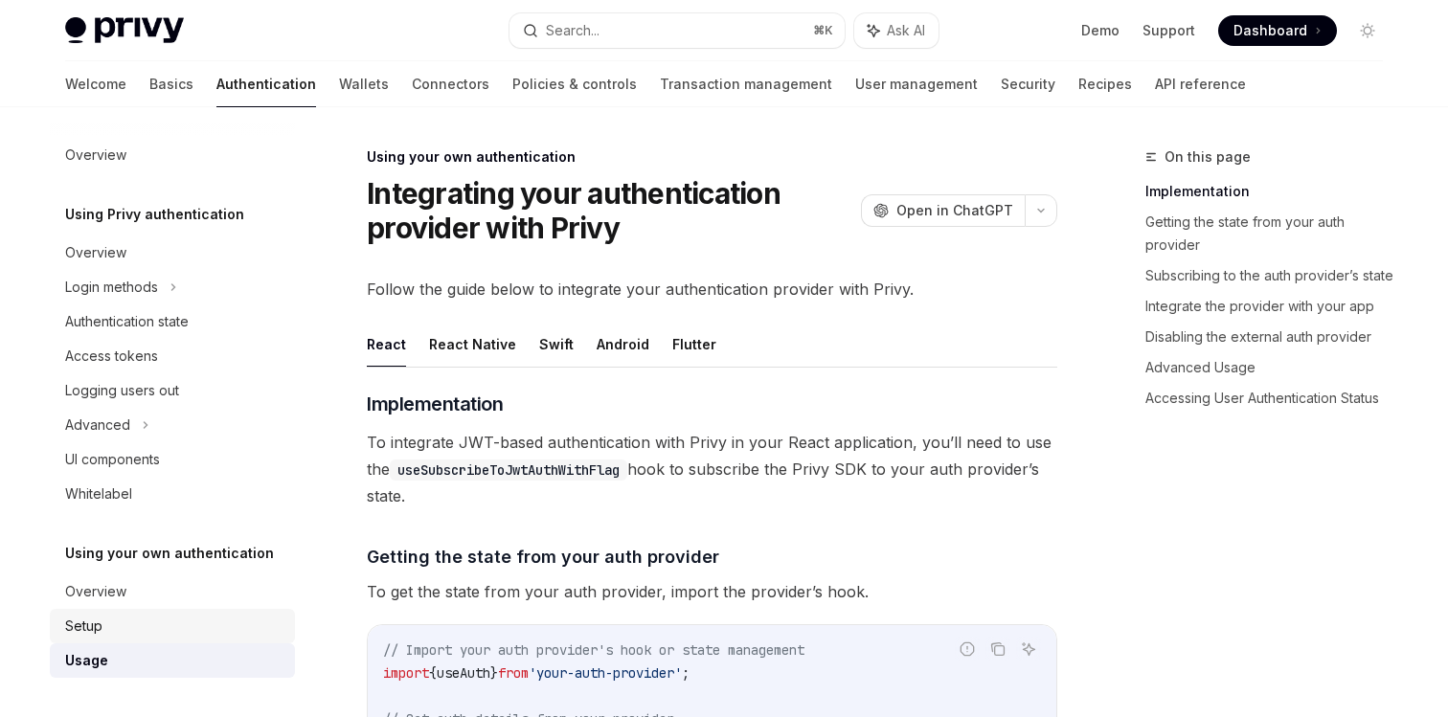
click at [119, 632] on div "Setup" at bounding box center [174, 626] width 218 height 23
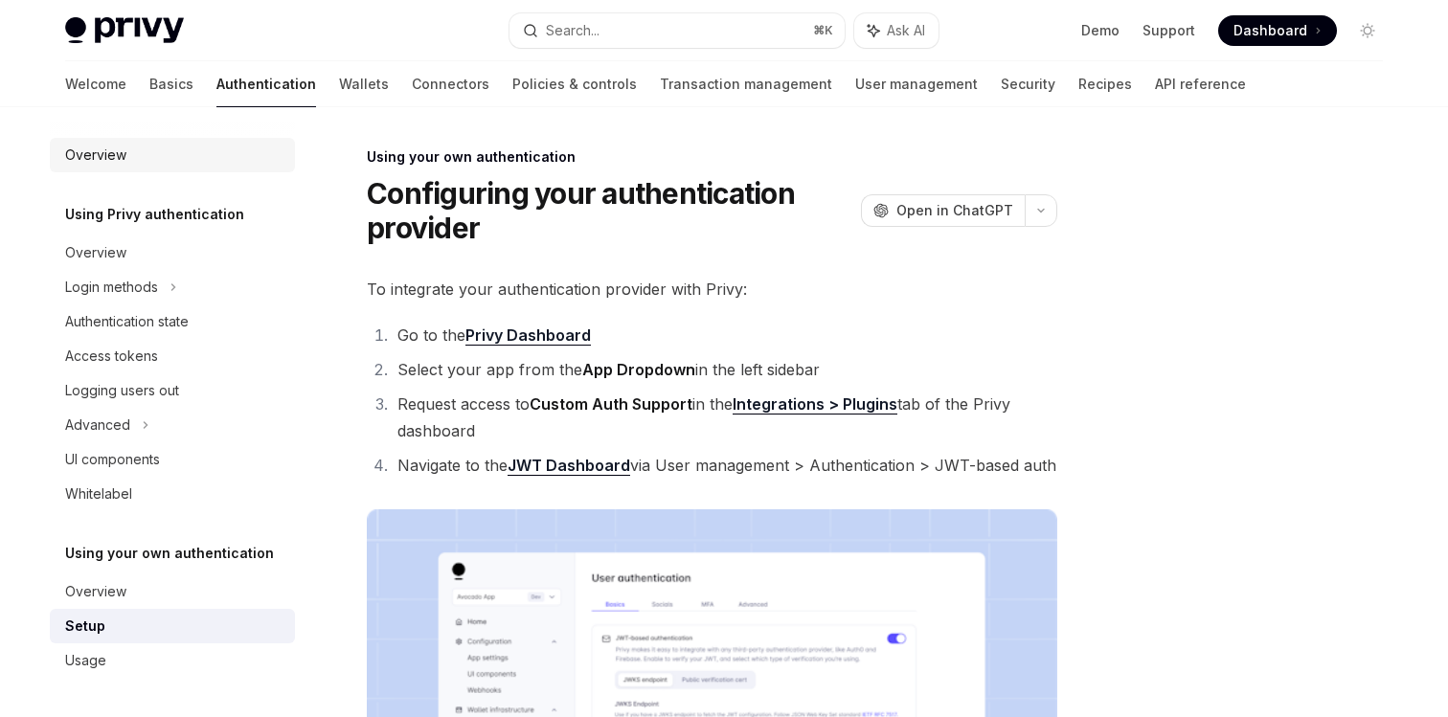
click at [112, 144] on div "Overview" at bounding box center [95, 155] width 61 height 23
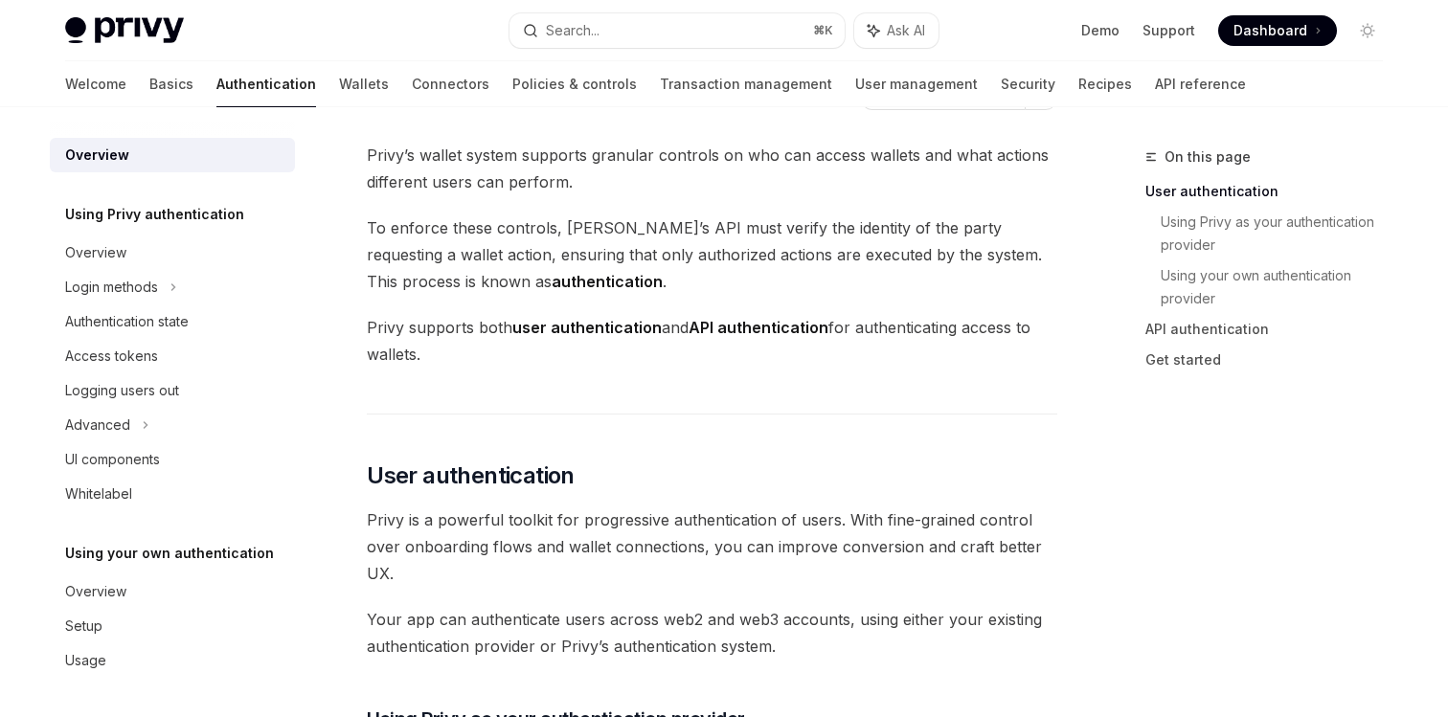
scroll to position [103, 0]
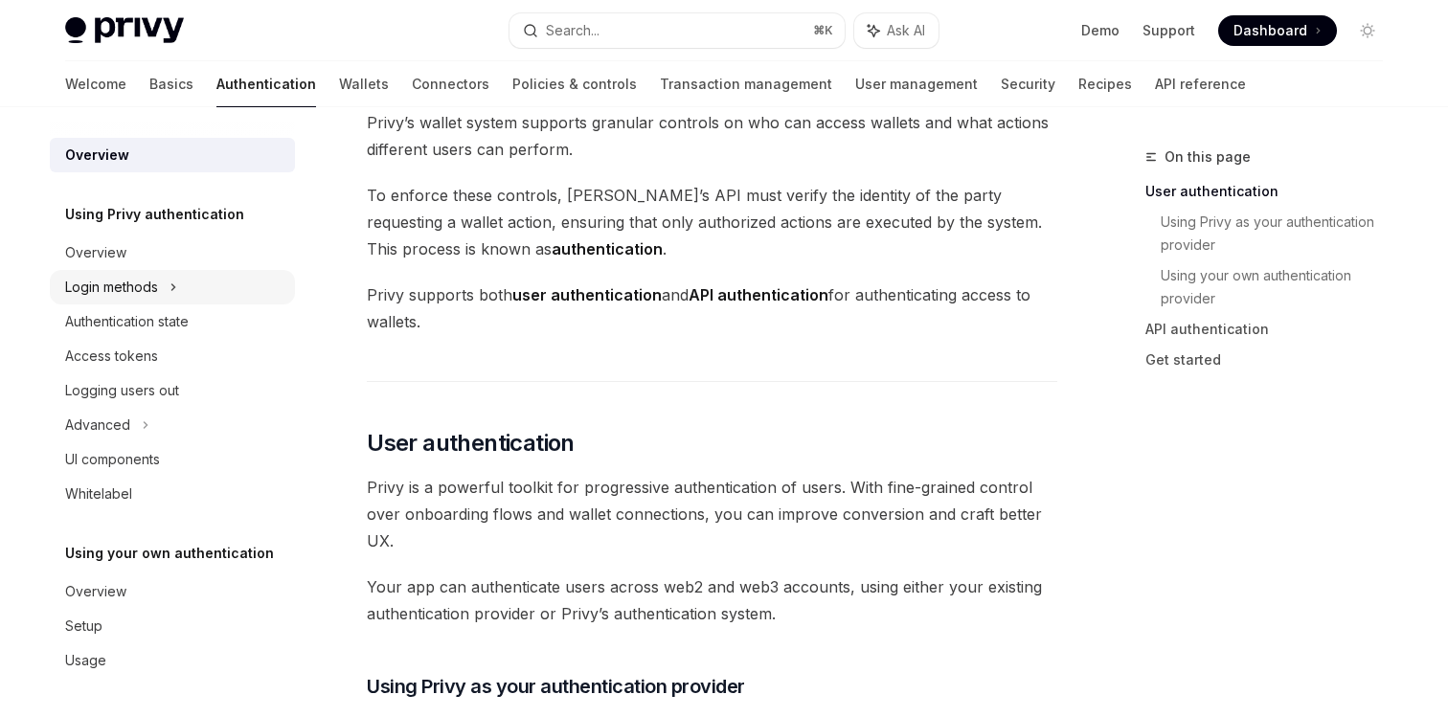
click at [156, 295] on div "Login methods" at bounding box center [111, 287] width 93 height 23
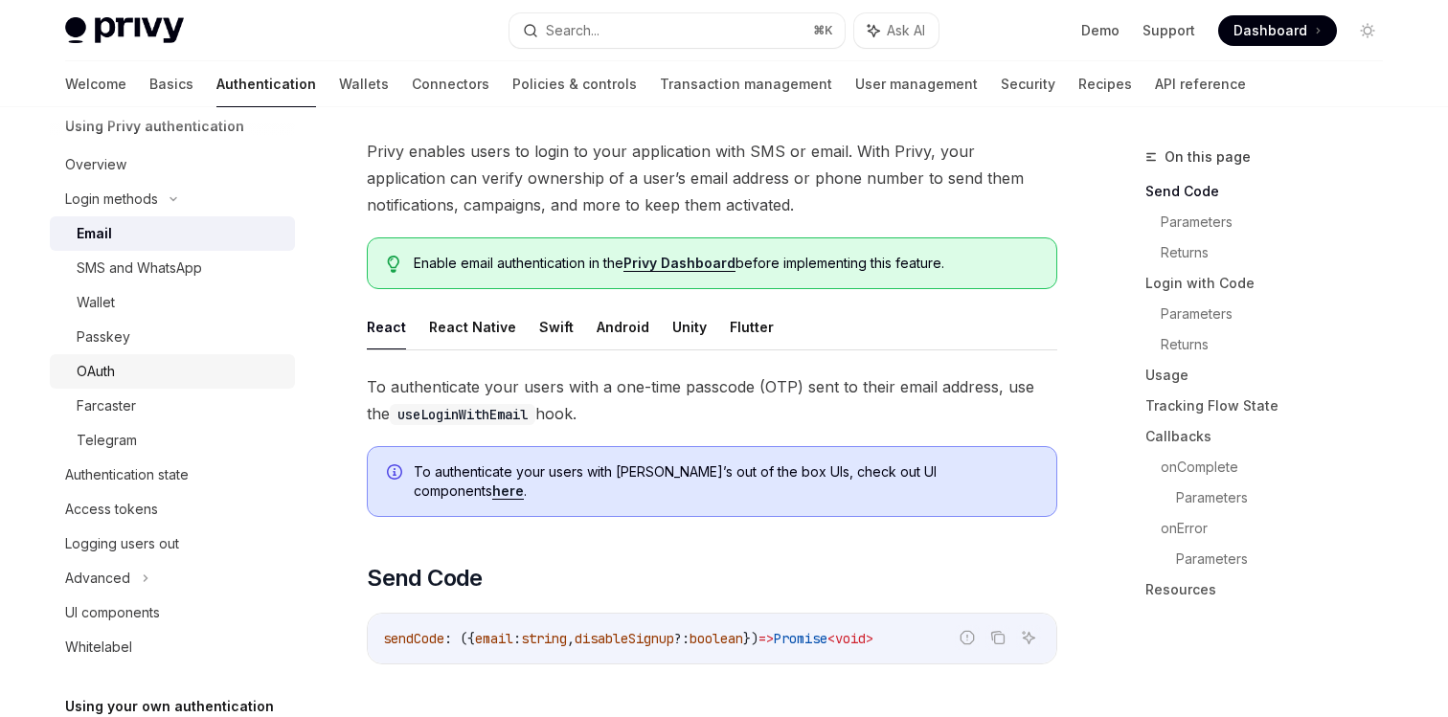
scroll to position [108, 0]
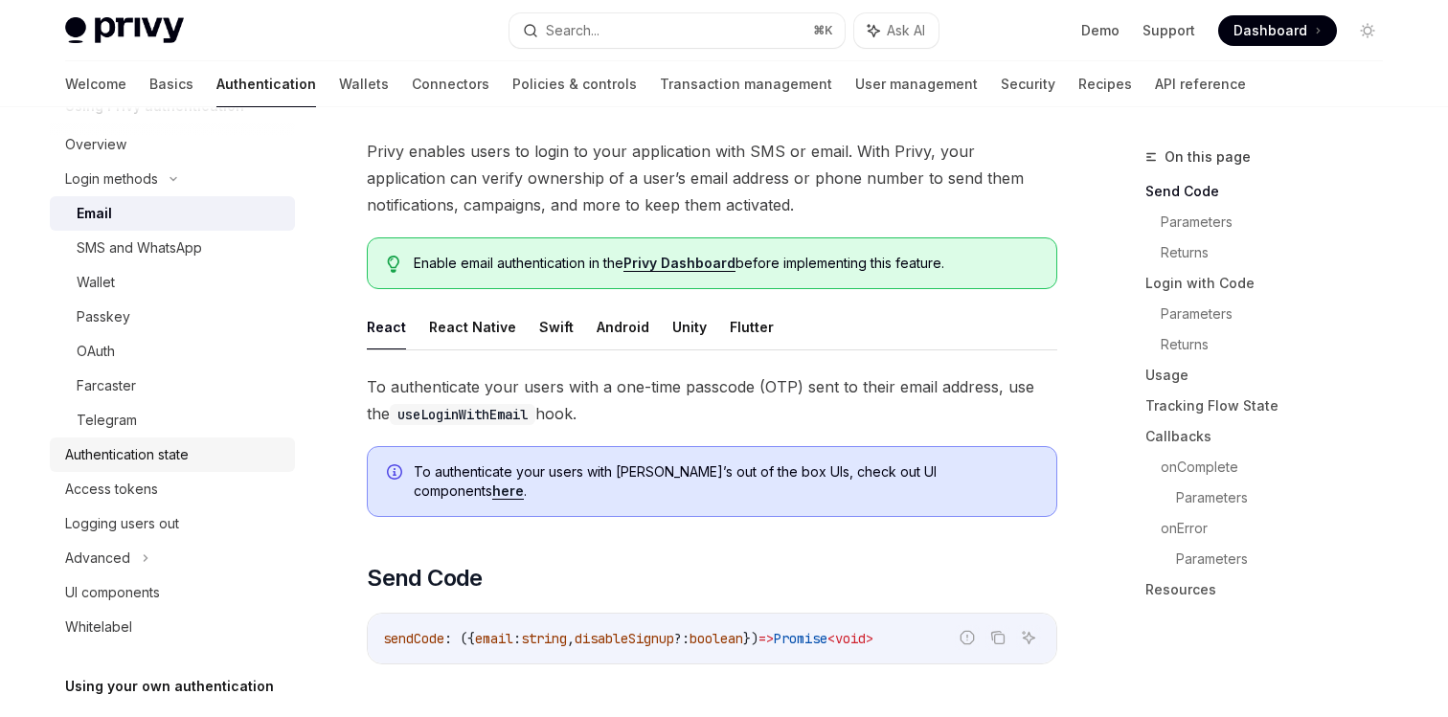
click at [94, 467] on link "Authentication state" at bounding box center [172, 455] width 245 height 34
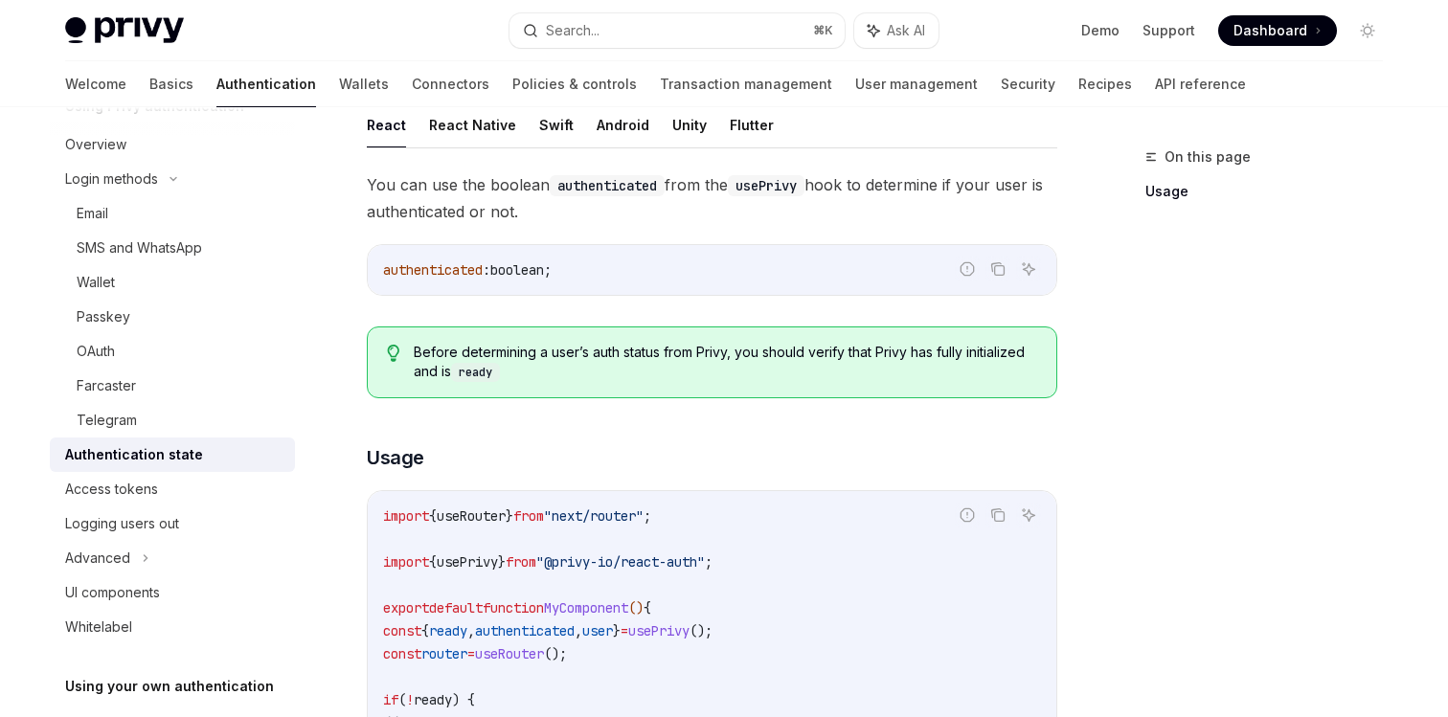
scroll to position [291, 0]
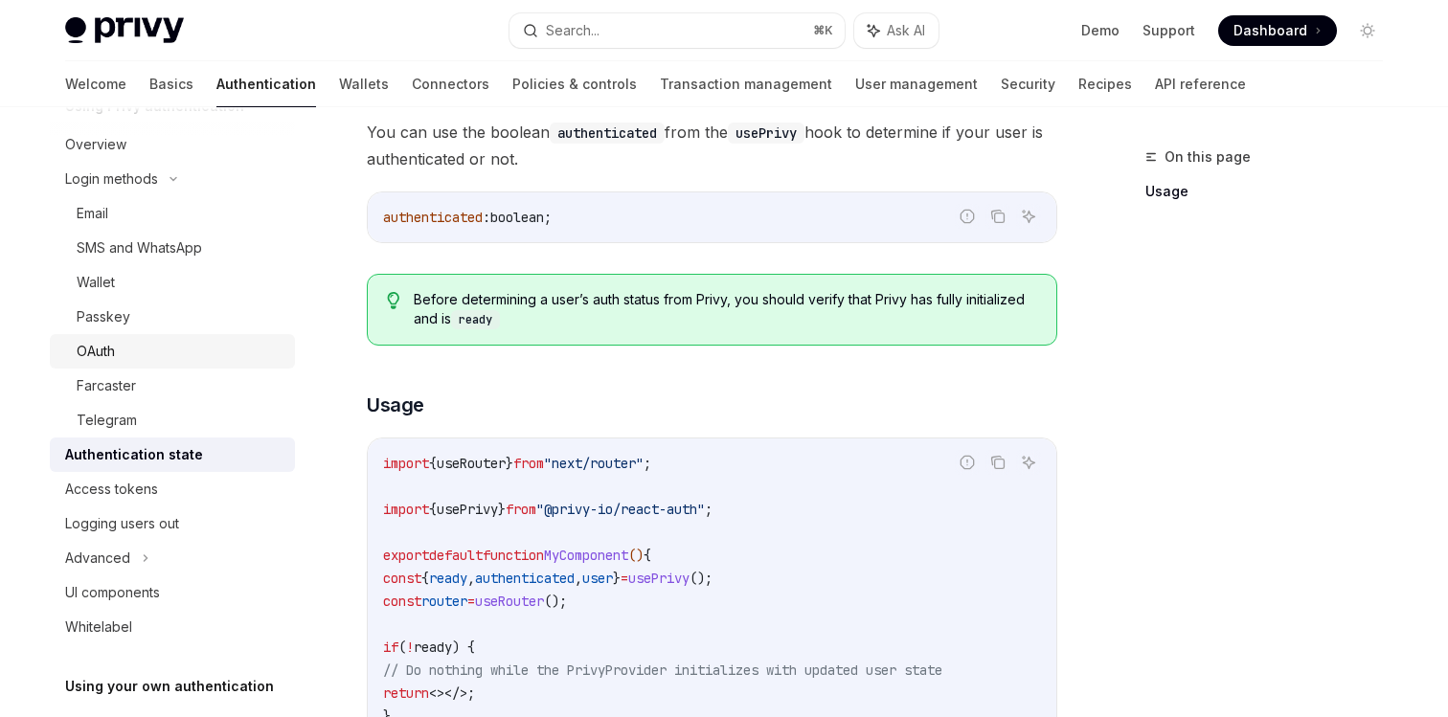
click at [111, 358] on div "OAuth" at bounding box center [96, 351] width 38 height 23
type textarea "*"
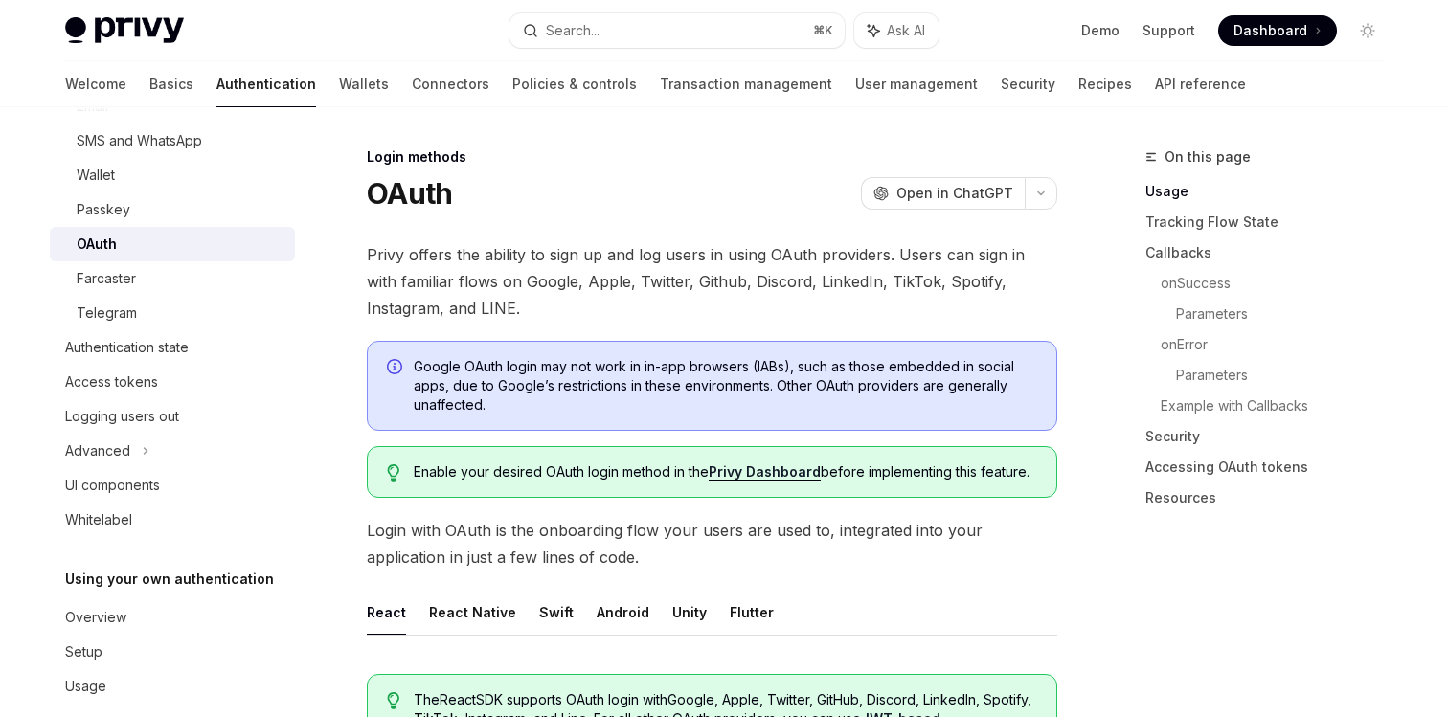
click at [109, 88] on div "Welcome Basics Authentication Wallets Connectors Policies & controls Transactio…" at bounding box center [655, 84] width 1181 height 46
click at [596, 39] on div "Search..." at bounding box center [573, 30] width 54 height 23
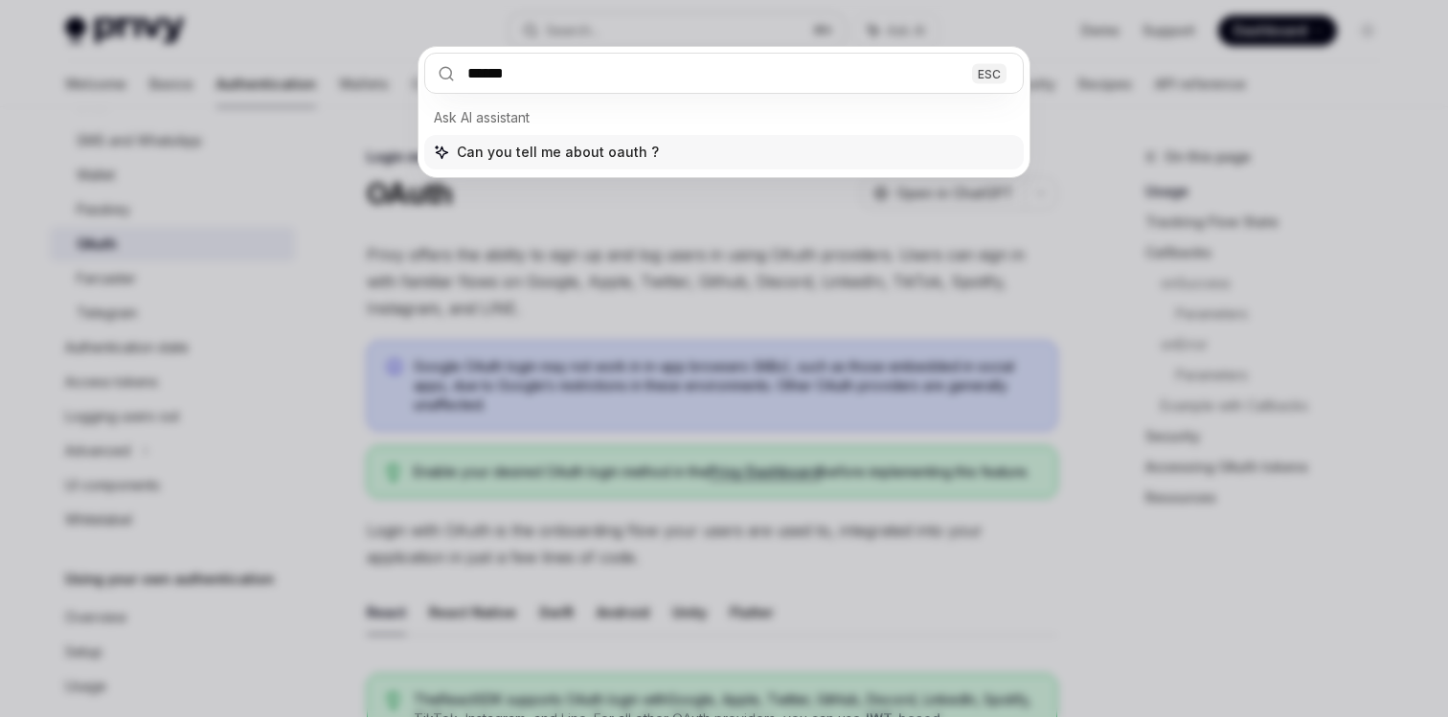
type input "*****"
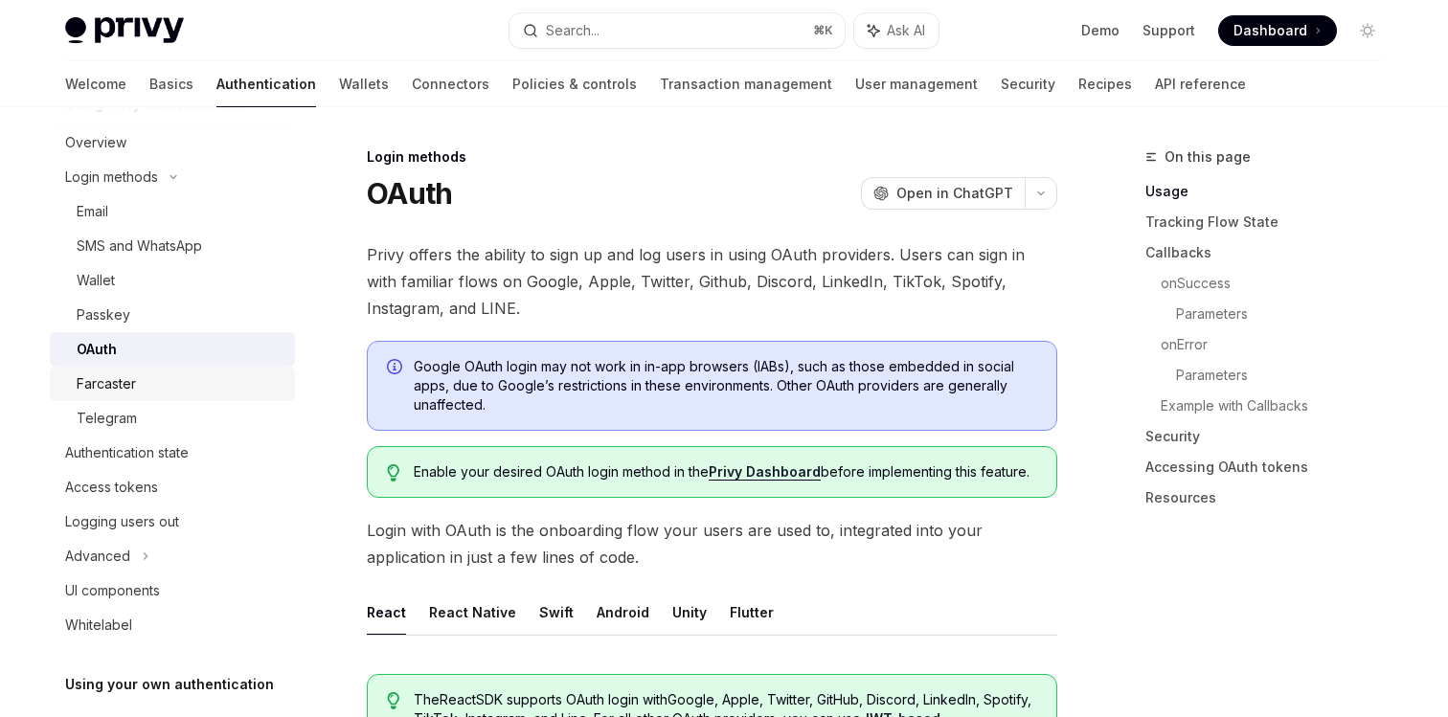
scroll to position [14, 0]
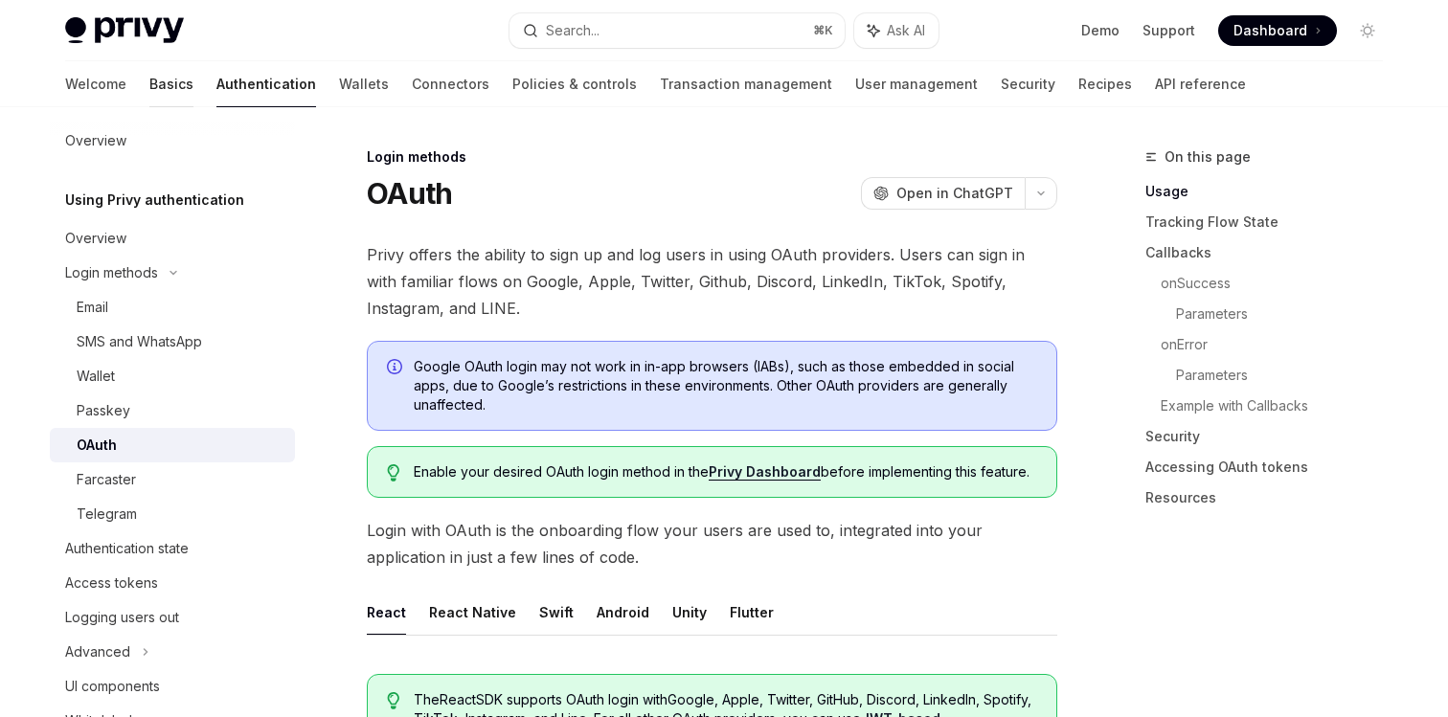
click at [149, 83] on link "Basics" at bounding box center [171, 84] width 44 height 46
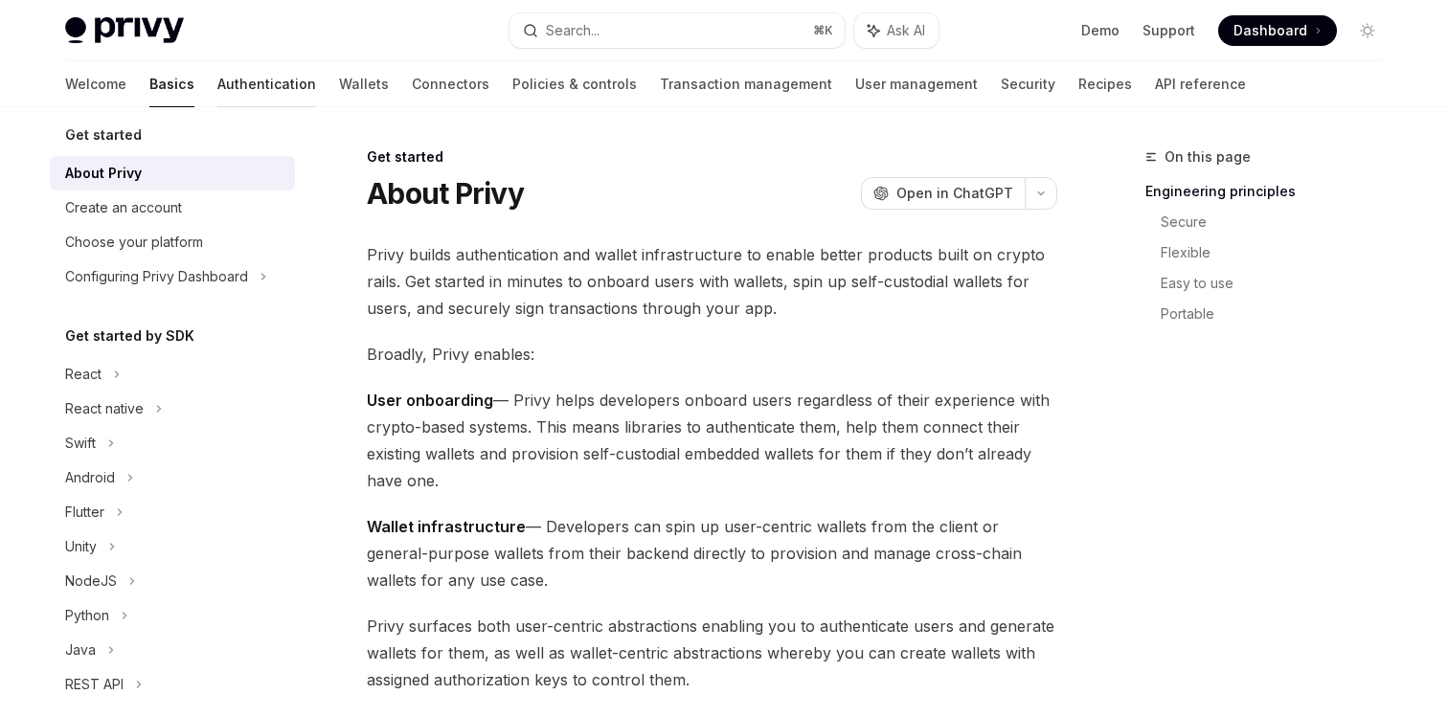
click at [217, 99] on link "Authentication" at bounding box center [266, 84] width 99 height 46
type textarea "*"
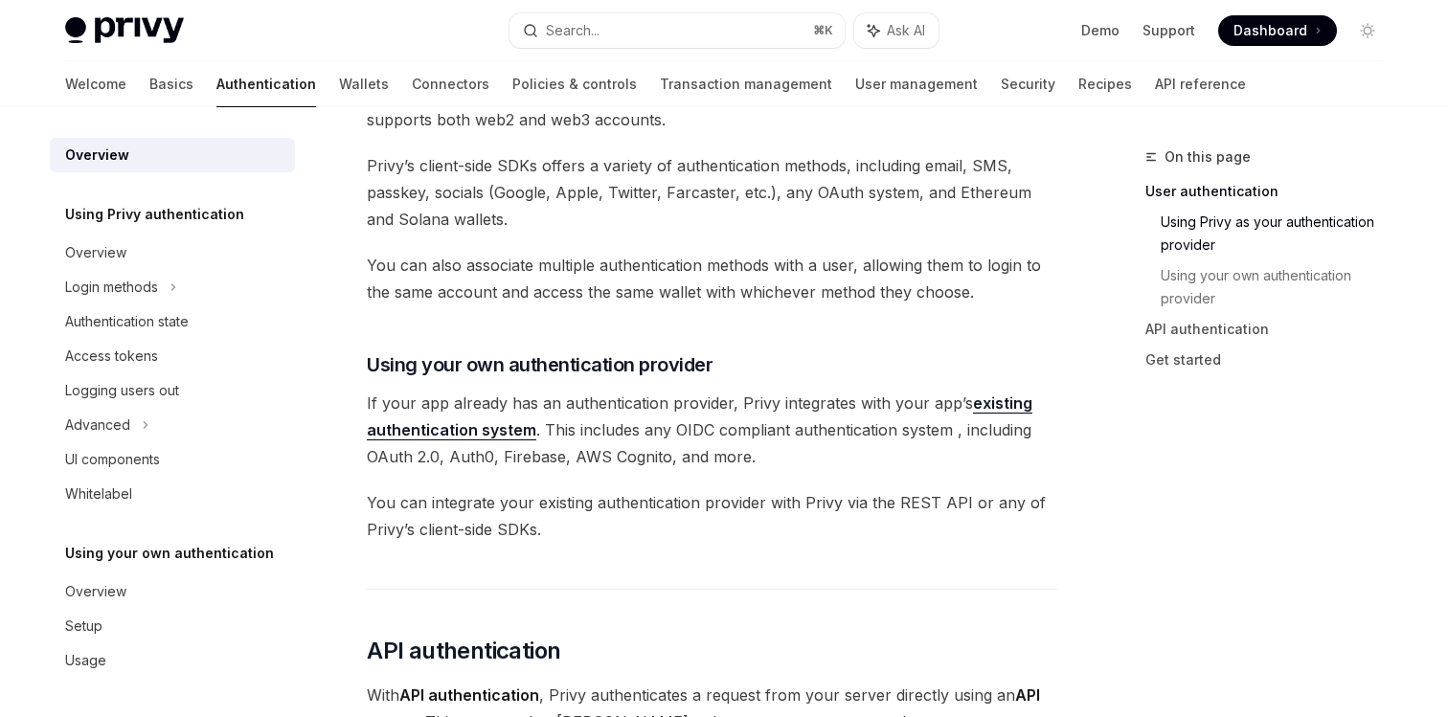
scroll to position [777, 0]
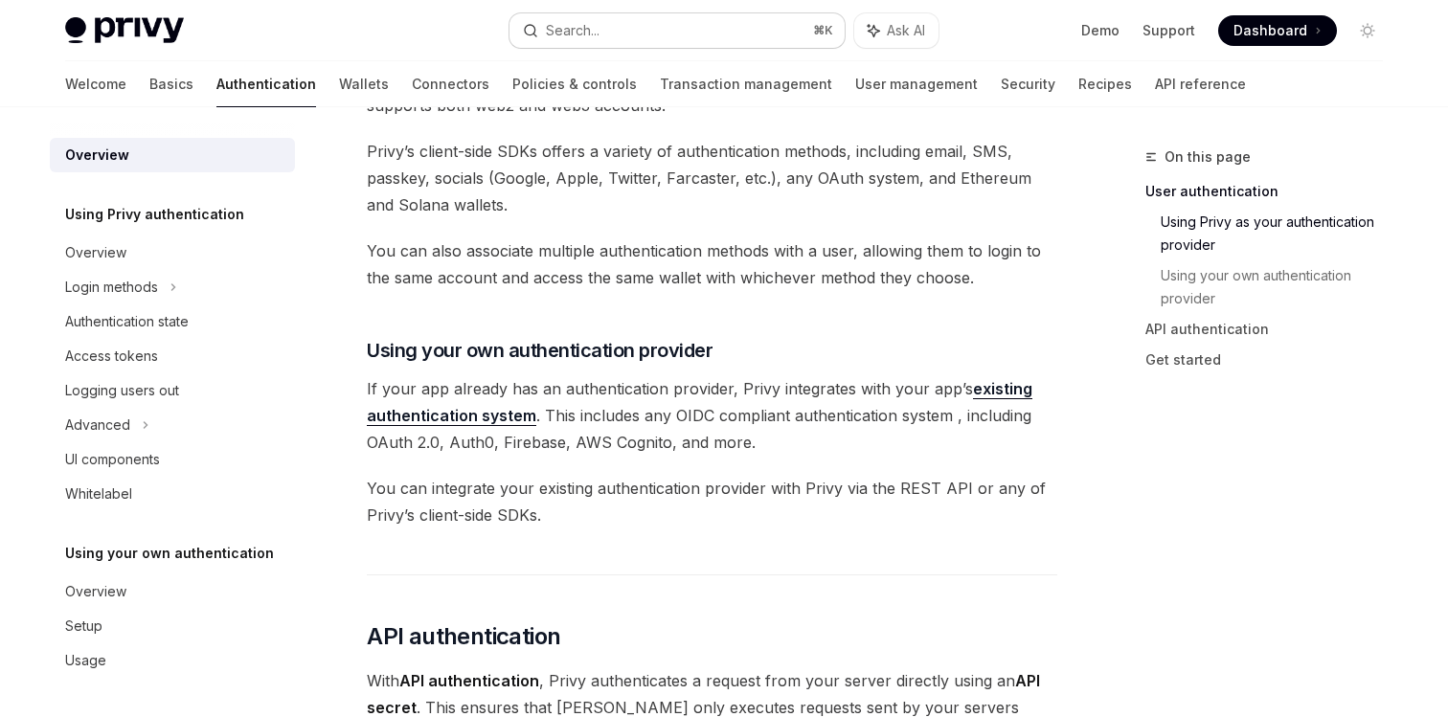
click at [737, 41] on button "Search... ⌘ K" at bounding box center [677, 30] width 335 height 34
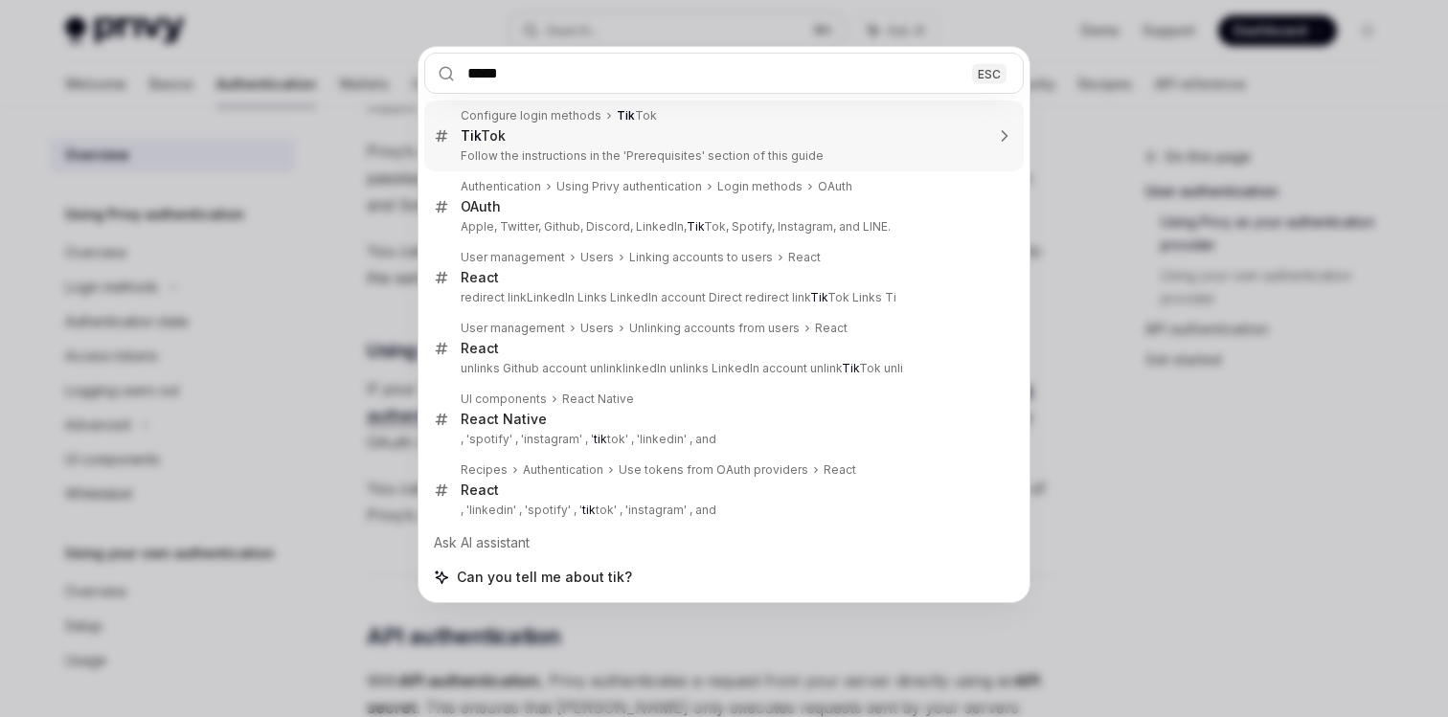
type input "******"
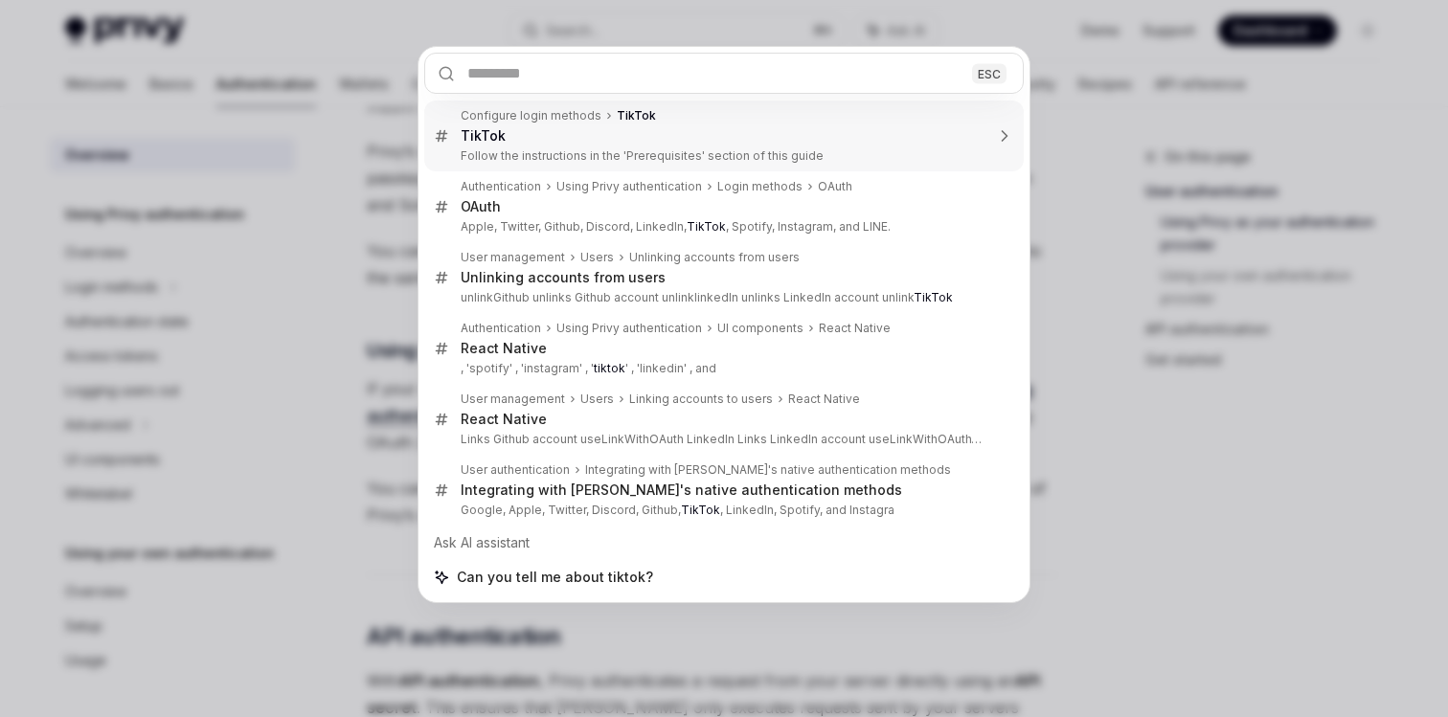
type textarea "*"
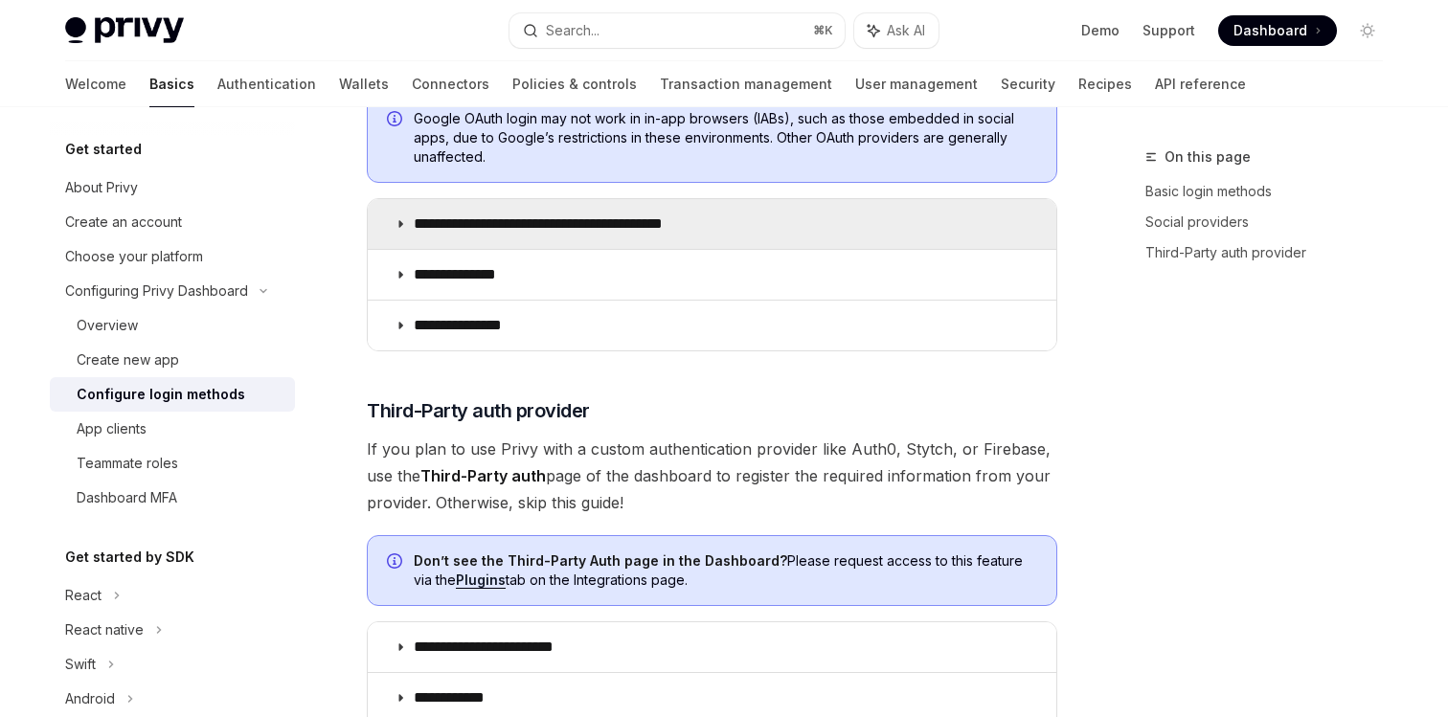
scroll to position [734, 0]
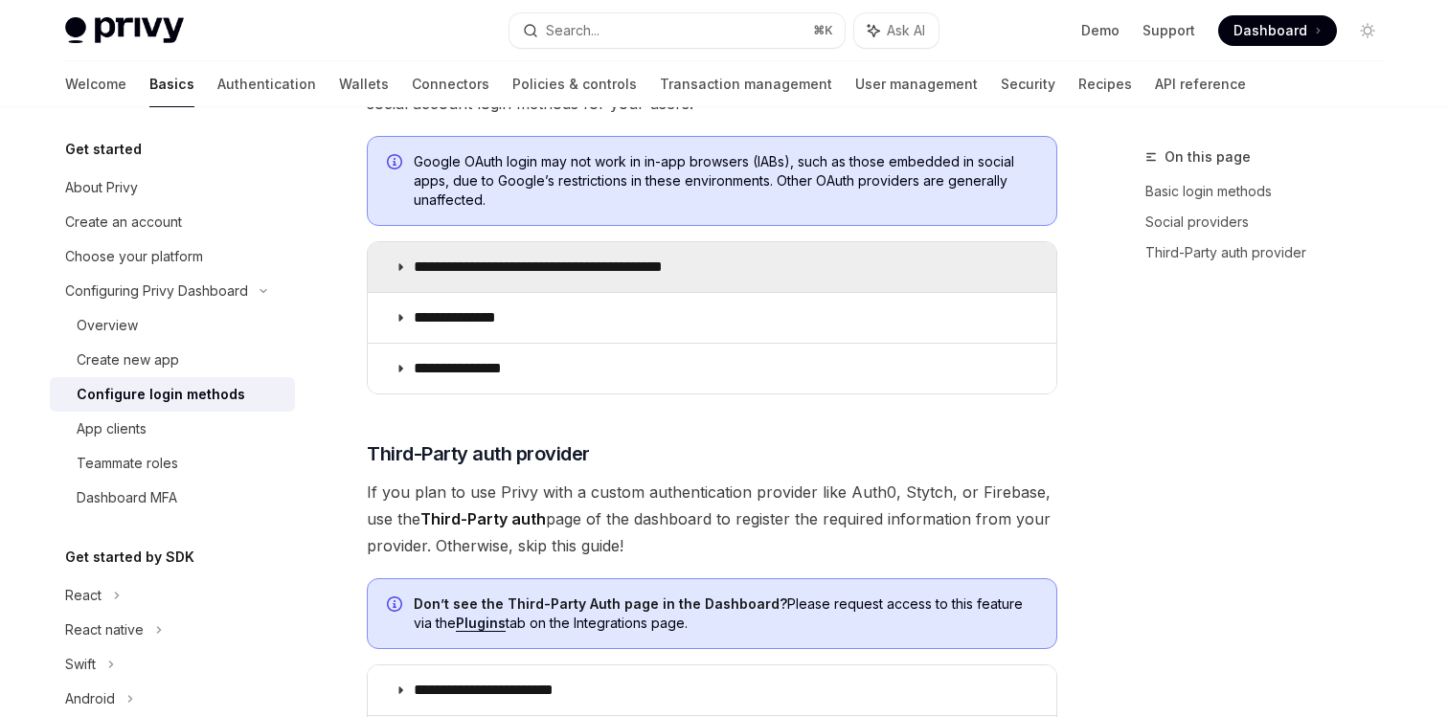
click at [633, 247] on summary "**********" at bounding box center [712, 267] width 689 height 50
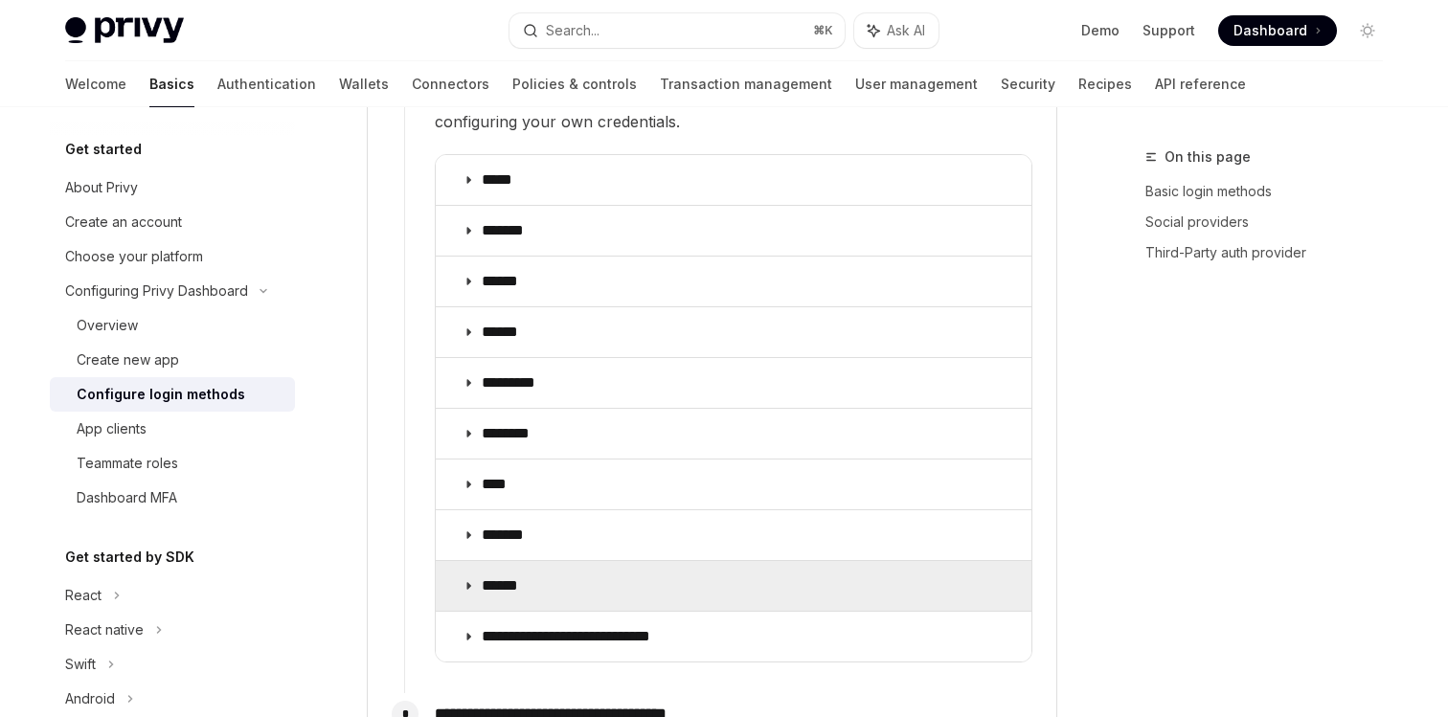
click at [580, 561] on summary "******" at bounding box center [734, 586] width 596 height 50
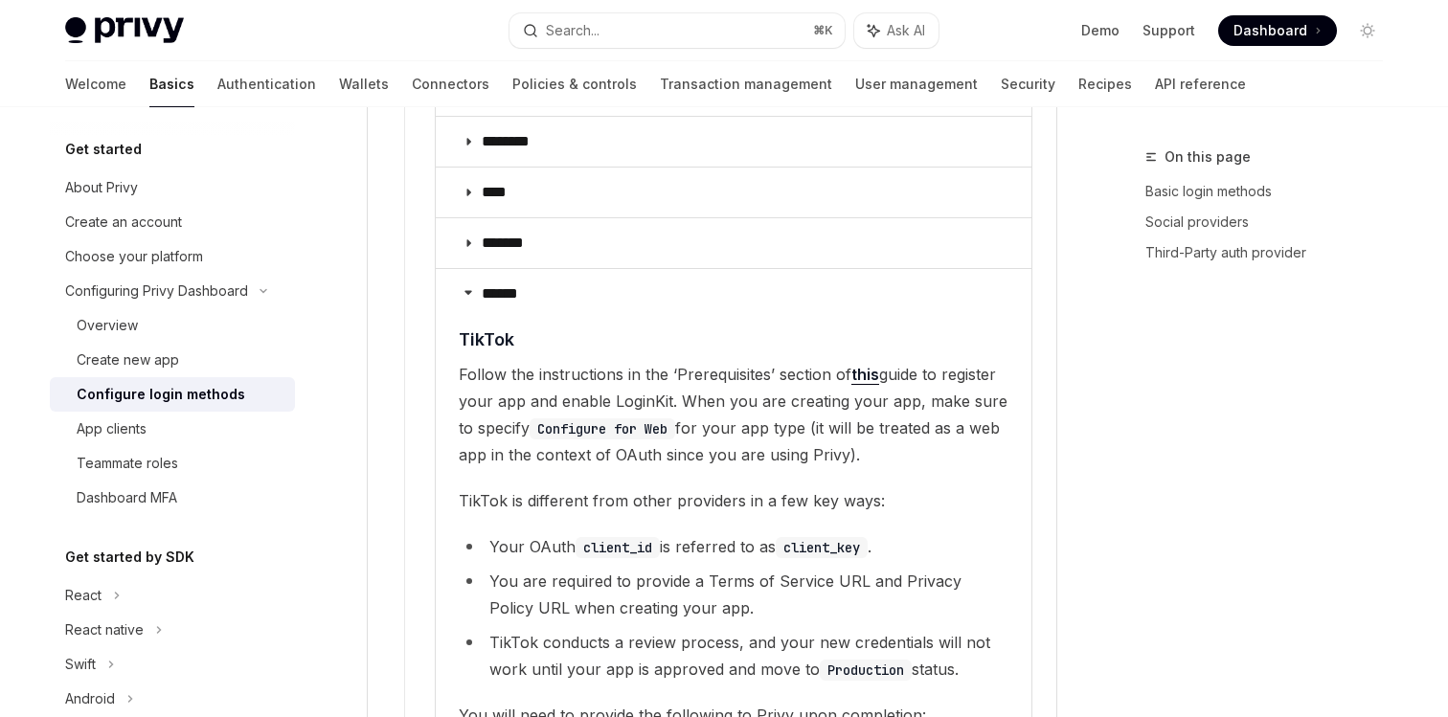
scroll to position [2636, 0]
drag, startPoint x: 858, startPoint y: 344, endPoint x: 637, endPoint y: 6, distance: 404.1
click at [0, 0] on div "**********" at bounding box center [724, 408] width 1448 height 6088
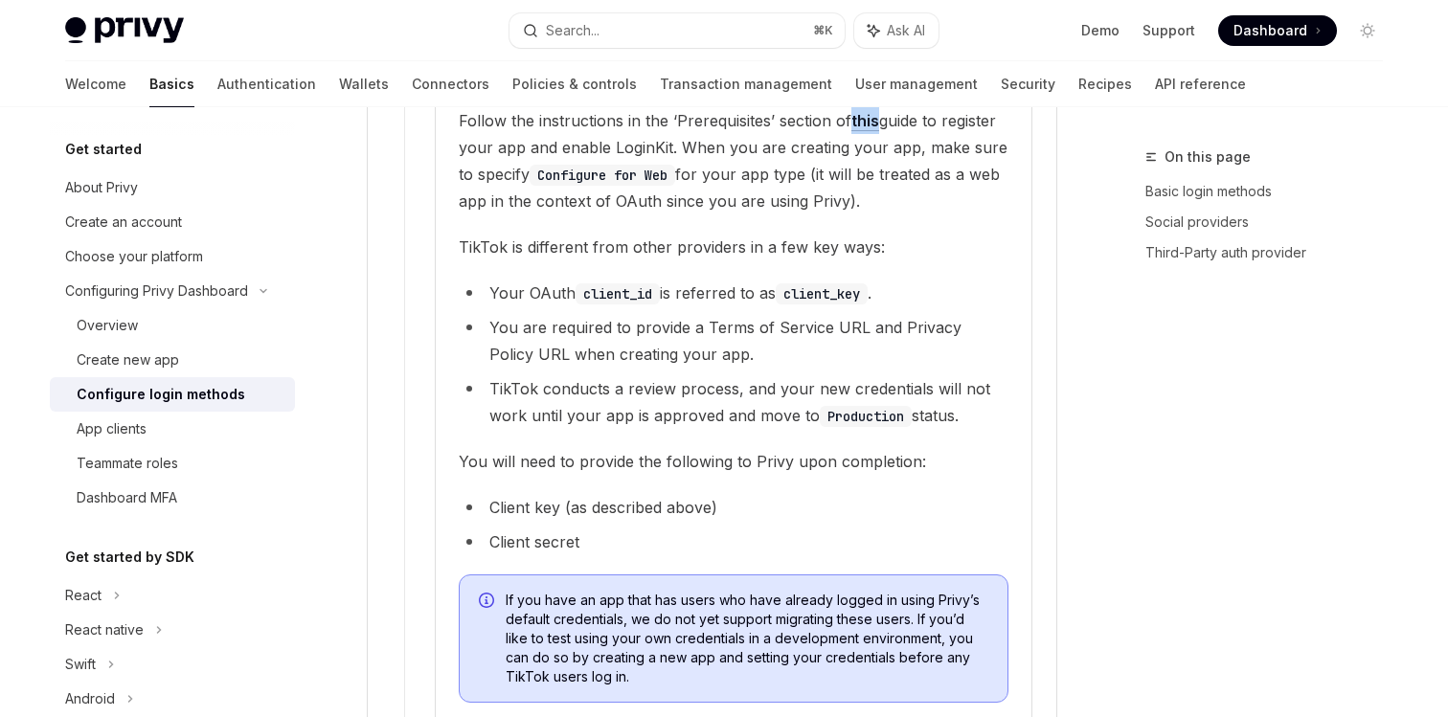
scroll to position [2894, 0]
click at [578, 20] on div "Search..." at bounding box center [573, 30] width 54 height 23
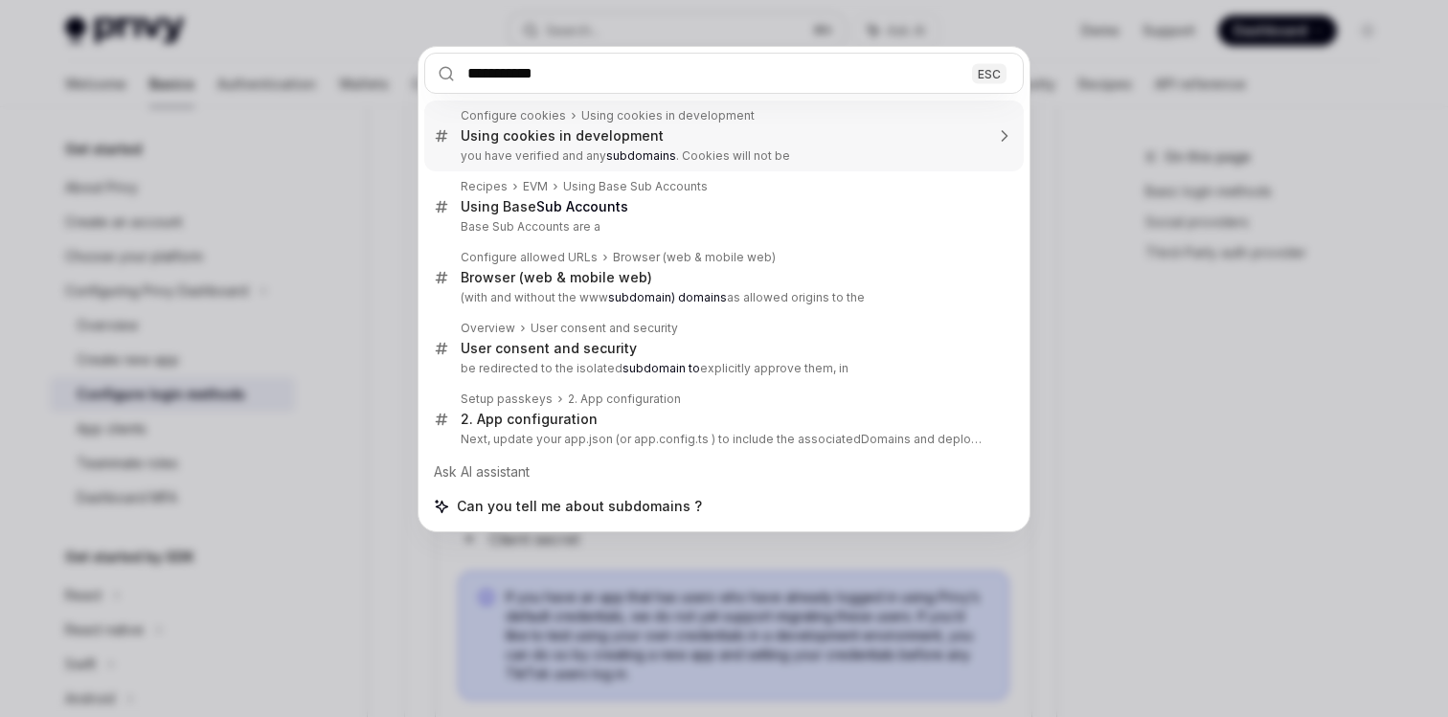
type input "**********"
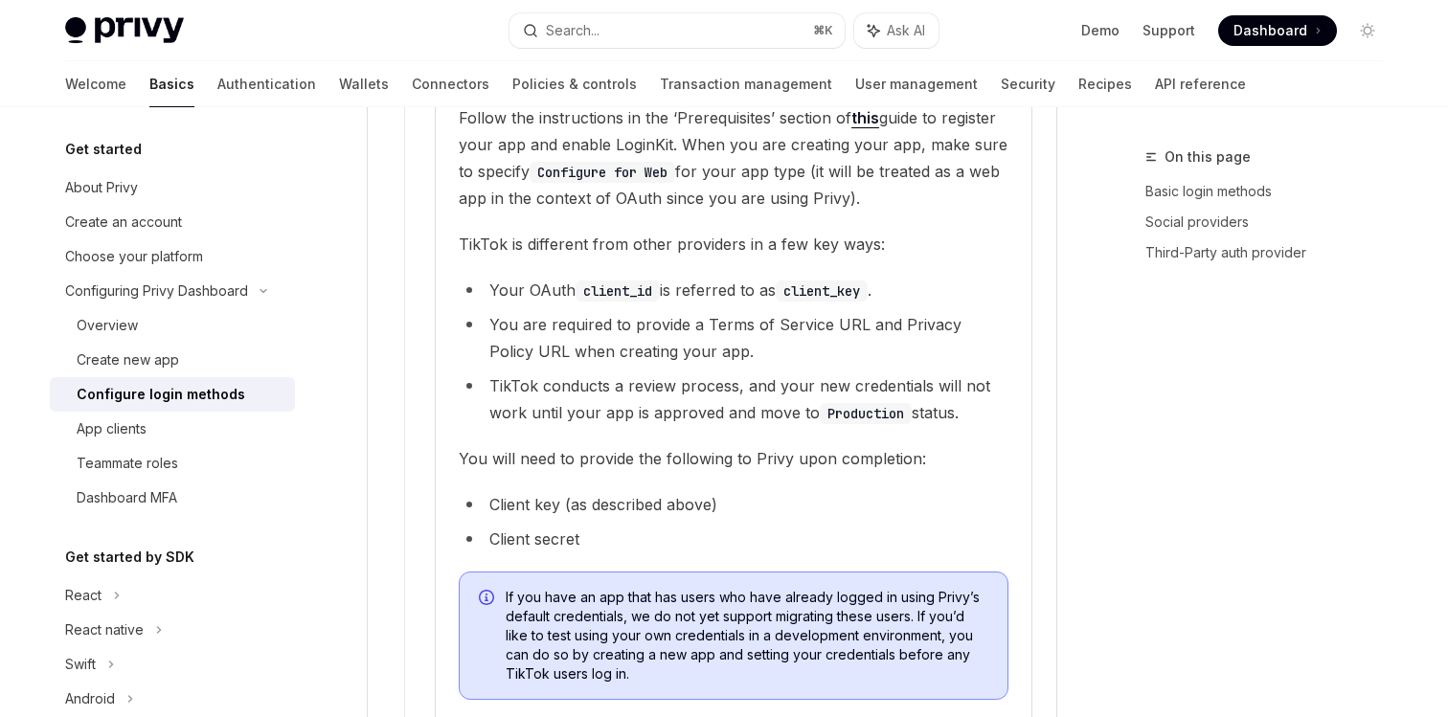
type textarea "*"
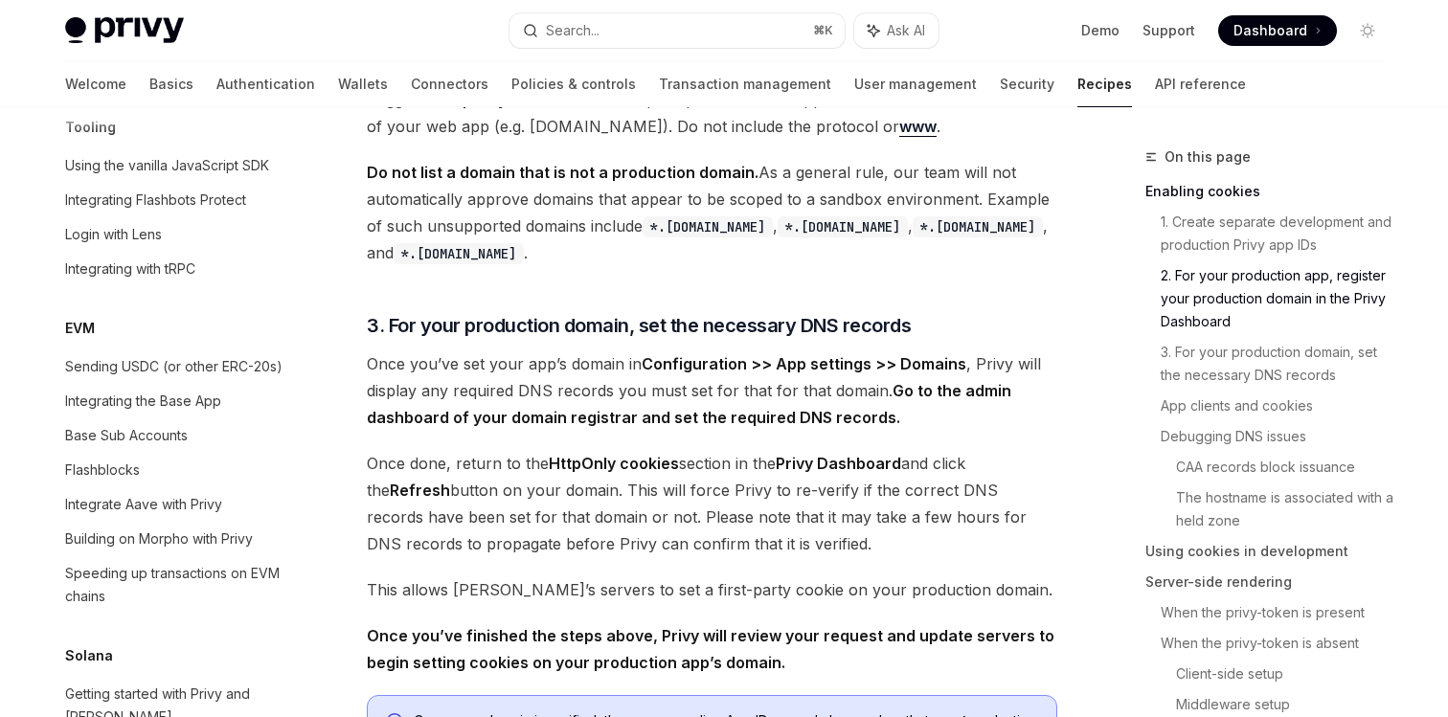
scroll to position [1121, 0]
